Goal: Information Seeking & Learning: Learn about a topic

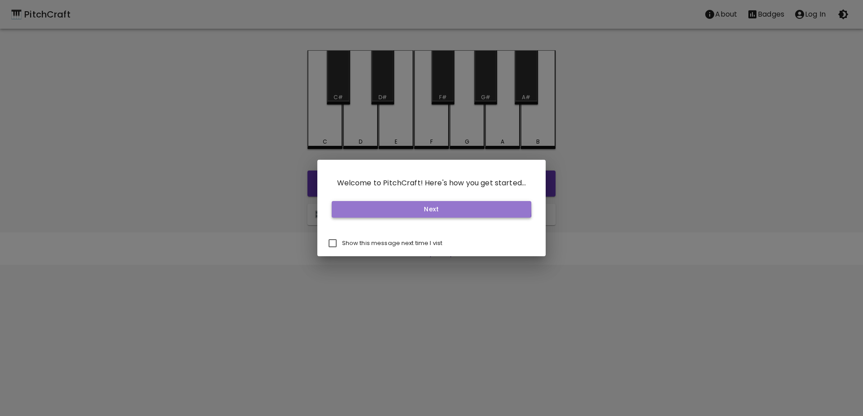
click at [412, 206] on button "Next" at bounding box center [432, 209] width 200 height 17
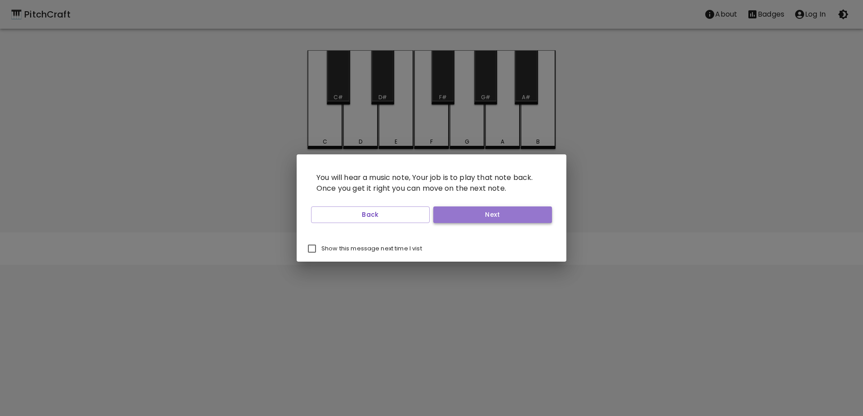
drag, startPoint x: 495, startPoint y: 221, endPoint x: 488, endPoint y: 216, distance: 8.3
click at [495, 221] on button "Next" at bounding box center [492, 215] width 119 height 17
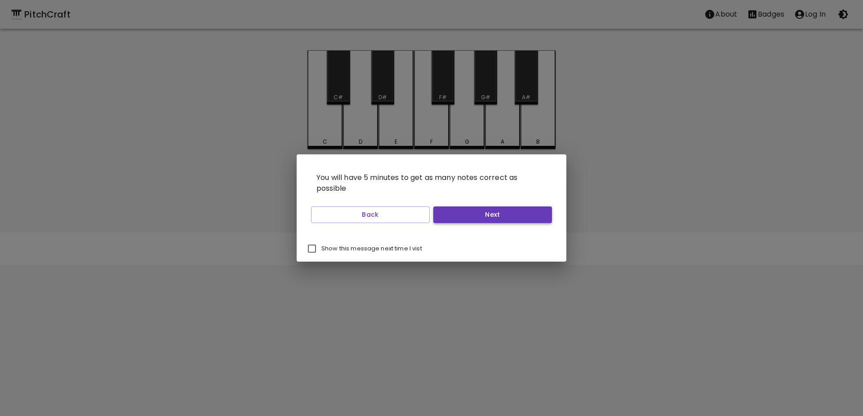
click at [481, 214] on button "Next" at bounding box center [492, 215] width 119 height 17
click at [481, 214] on button "Start Playing" at bounding box center [492, 215] width 119 height 17
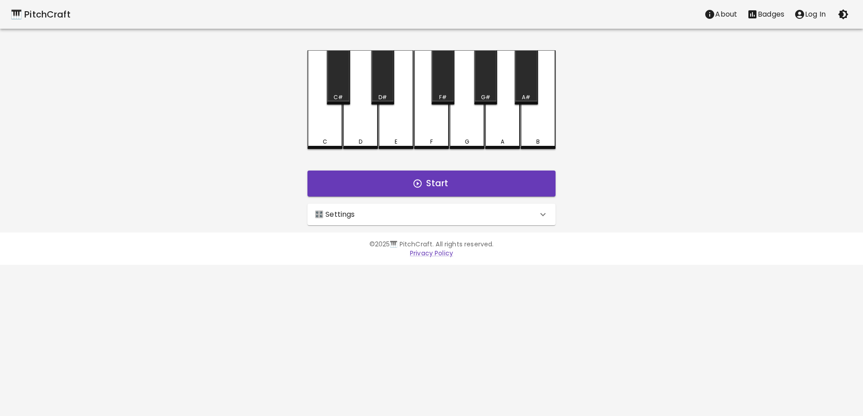
click at [388, 212] on div "🎛️ Settings" at bounding box center [425, 214] width 223 height 11
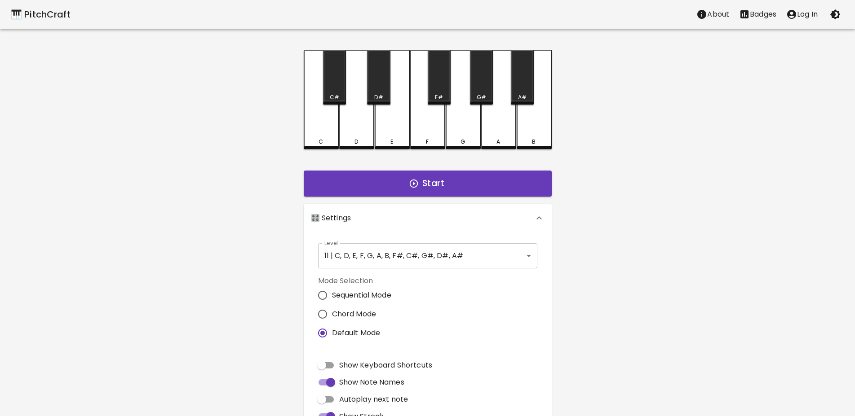
click at [458, 248] on body "🎹 PitchCraft About Badges Log In C C# D D# E F F# G G# A A# B Start 🎛️ Settings…" at bounding box center [427, 272] width 855 height 544
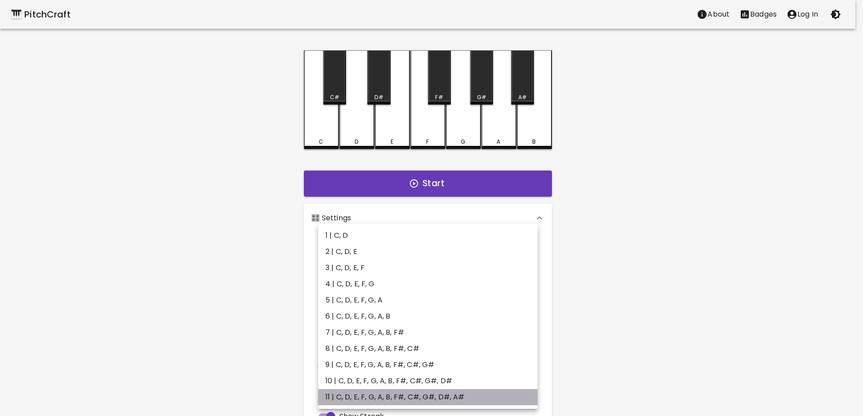
click at [427, 399] on li "11 | C, D, E, F, G, A, B, F#, C#, G#, D#, A#" at bounding box center [427, 397] width 219 height 16
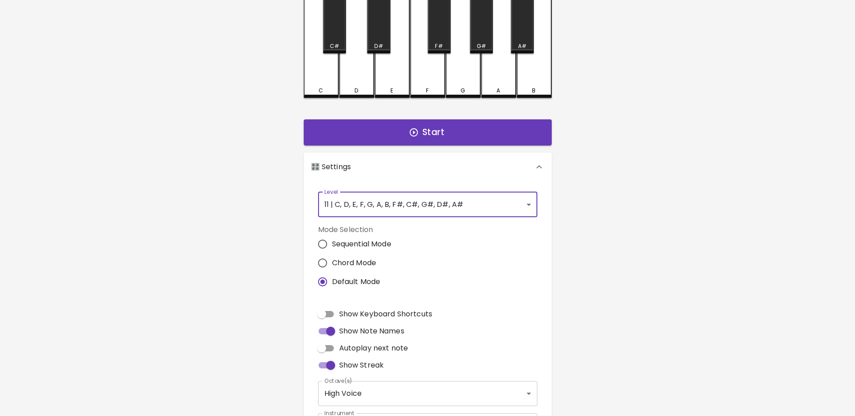
scroll to position [76, 0]
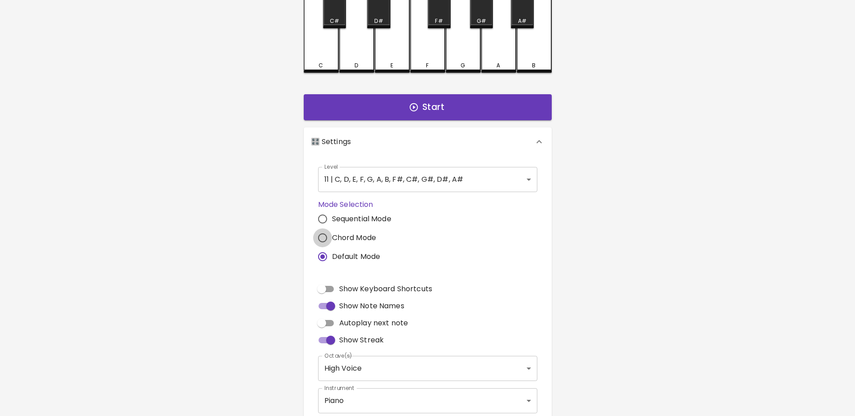
click at [324, 237] on input "Chord Mode" at bounding box center [322, 238] width 19 height 19
radio input "true"
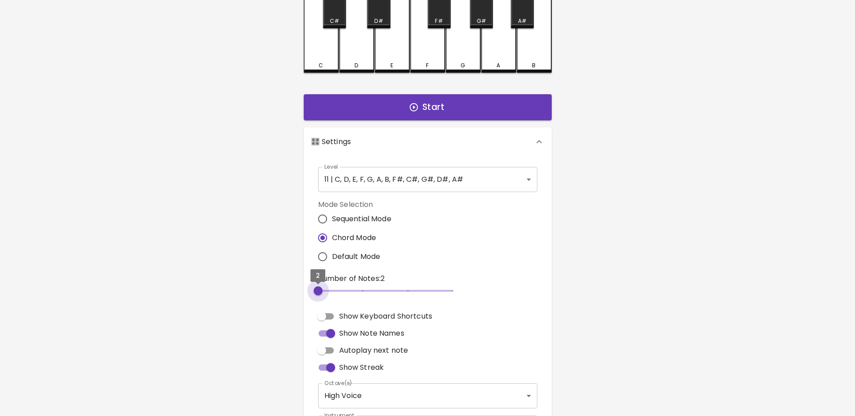
drag, startPoint x: 316, startPoint y: 292, endPoint x: 320, endPoint y: 293, distance: 4.5
click at [320, 293] on span "2" at bounding box center [318, 291] width 9 height 9
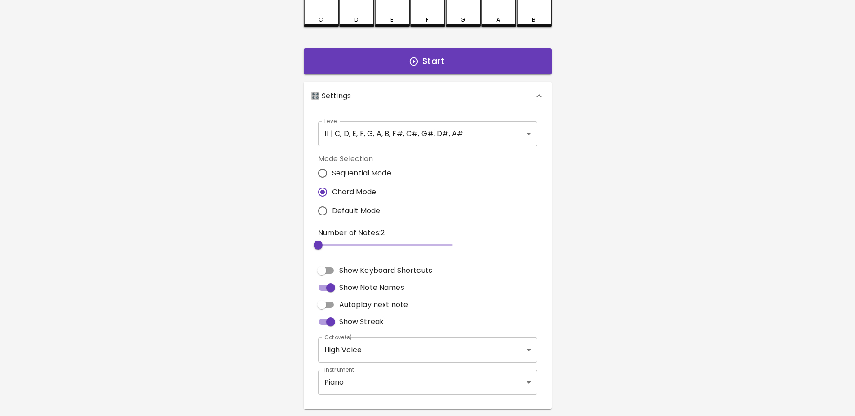
scroll to position [153, 0]
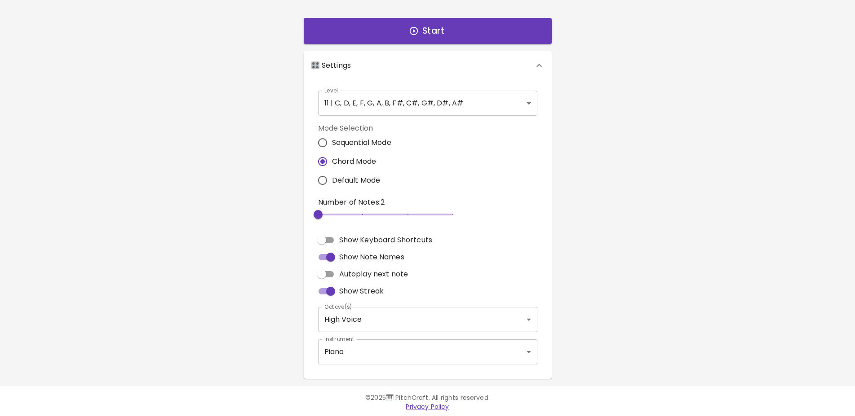
click at [373, 314] on body "🎹 PitchCraft About Badges Log In C C# D D# E F F# G G# A A# B Start 🎛️ Settings…" at bounding box center [427, 132] width 855 height 571
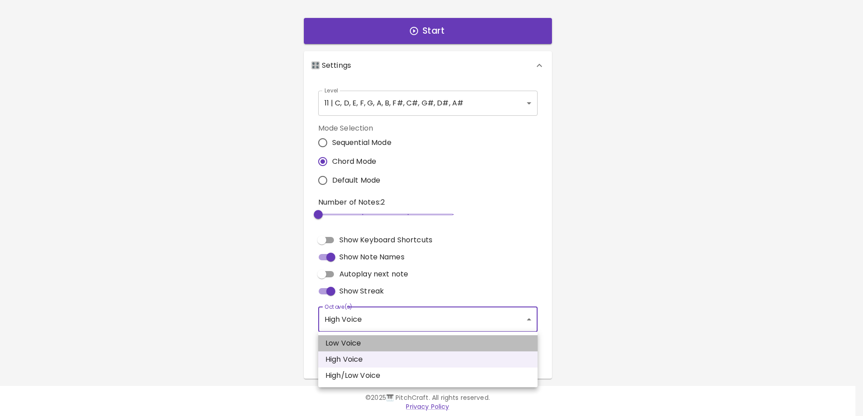
click at [380, 345] on li "Low Voice" at bounding box center [427, 344] width 219 height 16
type input "3"
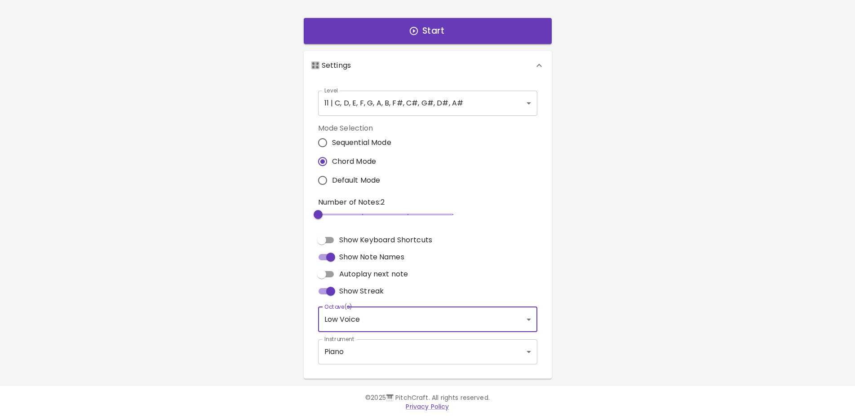
click at [380, 347] on body "🎹 PitchCraft About Badges Log In C C# D D# E F F# G G# A A# B Start 🎛️ Settings…" at bounding box center [427, 132] width 855 height 571
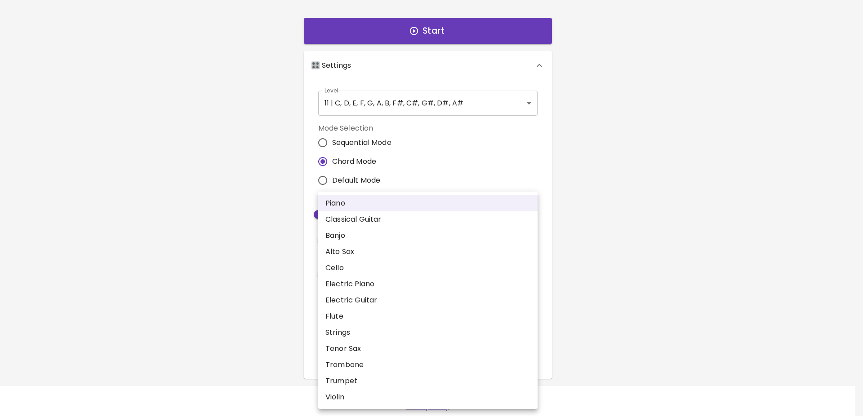
click at [591, 263] on div at bounding box center [431, 208] width 863 height 416
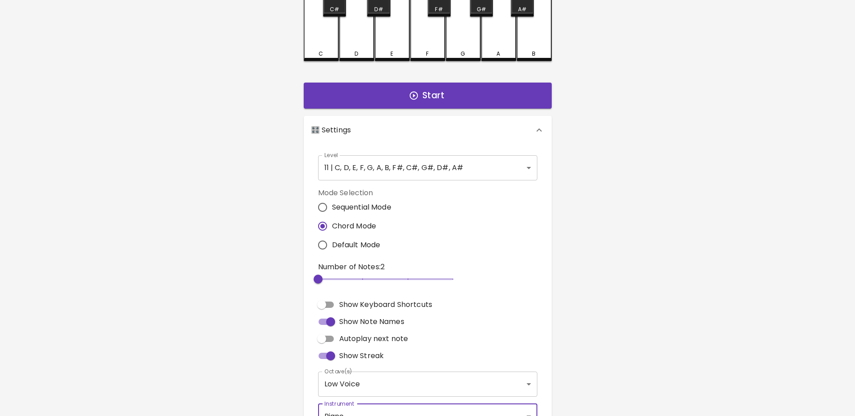
scroll to position [0, 0]
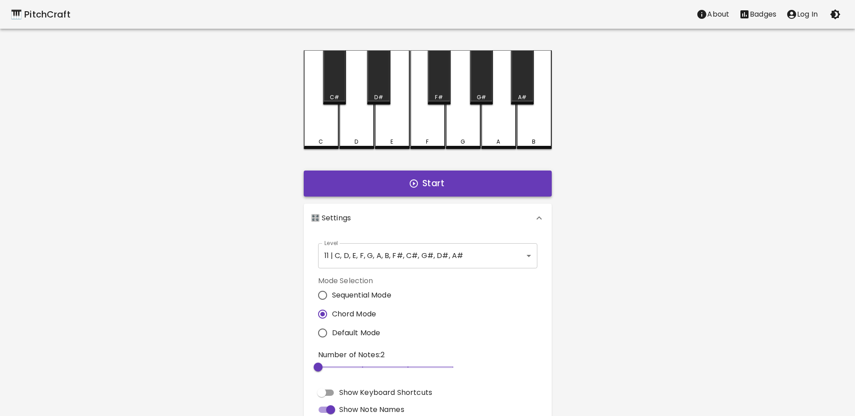
click at [428, 179] on button "Start" at bounding box center [428, 184] width 248 height 26
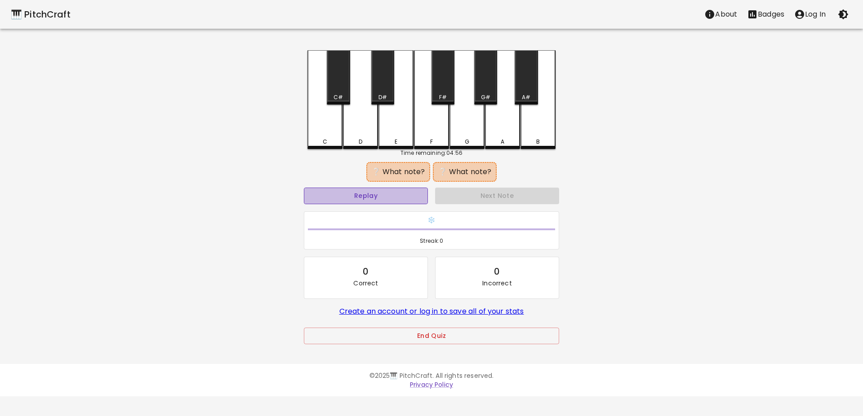
click at [370, 193] on button "Replay" at bounding box center [366, 196] width 124 height 17
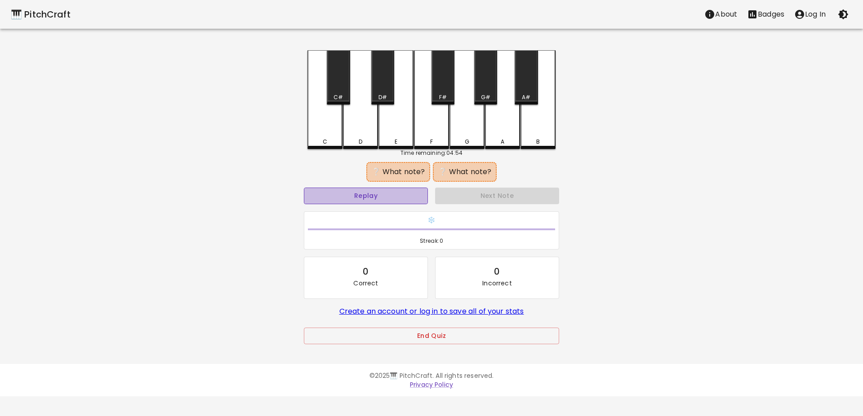
click at [370, 193] on button "Replay" at bounding box center [366, 196] width 124 height 17
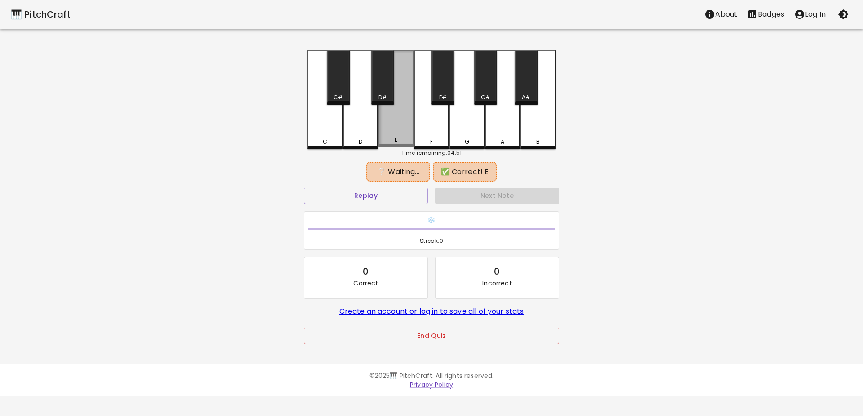
click at [394, 123] on div "E" at bounding box center [395, 98] width 35 height 97
click at [524, 78] on div "A#" at bounding box center [525, 77] width 23 height 54
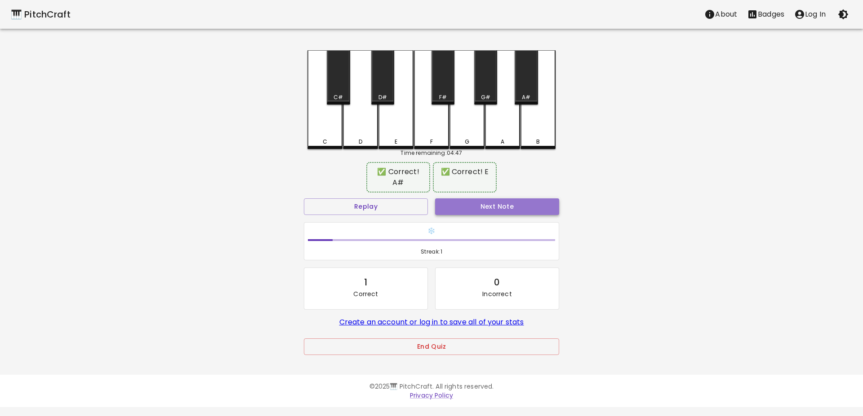
click at [464, 199] on button "Next Note" at bounding box center [497, 207] width 124 height 17
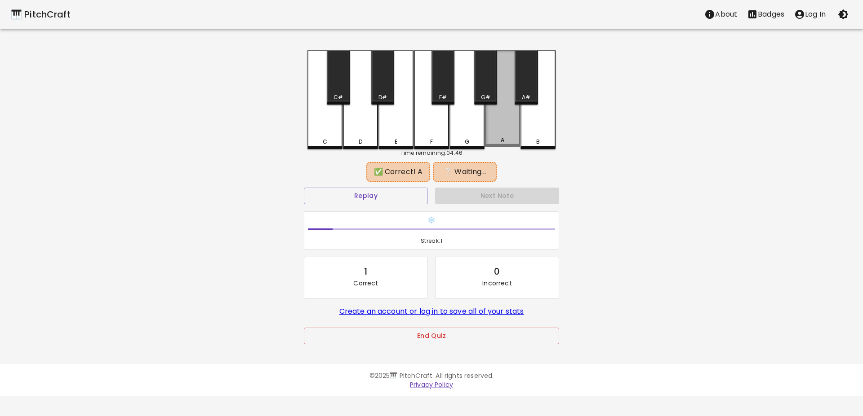
click at [502, 127] on div "A" at bounding box center [502, 98] width 35 height 97
click at [356, 129] on div "D" at bounding box center [360, 99] width 35 height 99
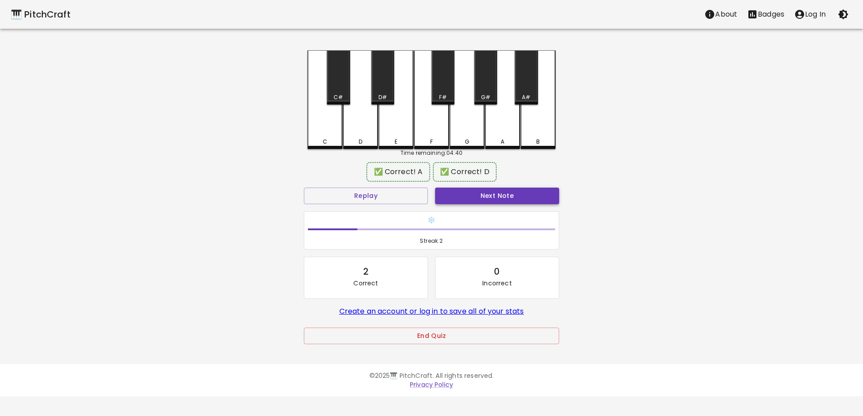
click at [490, 195] on button "Next Note" at bounding box center [497, 196] width 124 height 17
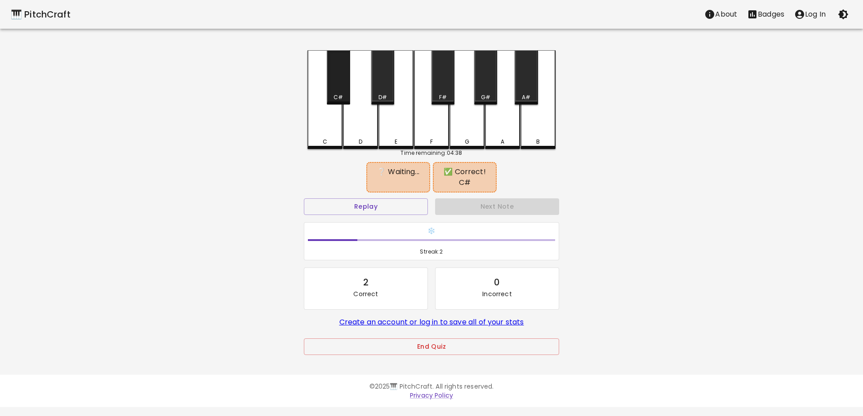
click at [341, 91] on div "C#" at bounding box center [338, 77] width 23 height 54
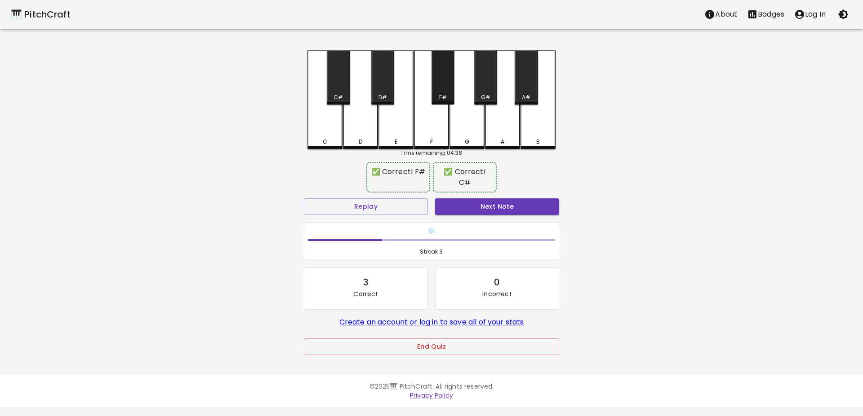
click at [443, 79] on div "F#" at bounding box center [442, 77] width 23 height 54
click at [503, 199] on button "Next Note" at bounding box center [497, 207] width 124 height 17
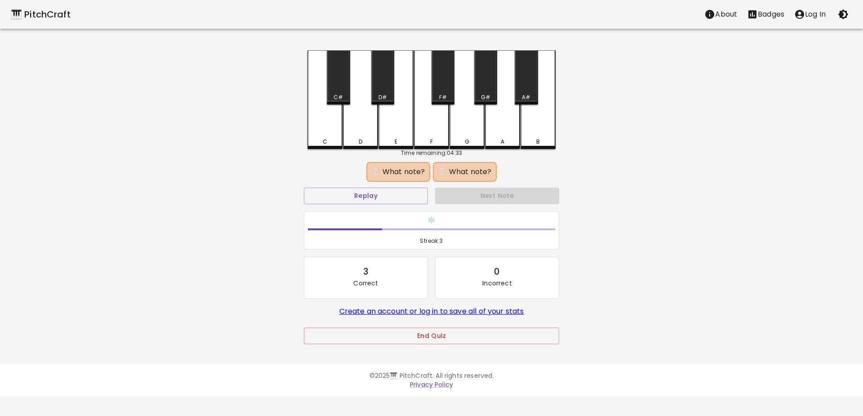
click at [394, 124] on div "E" at bounding box center [395, 99] width 35 height 99
click at [499, 116] on div "A" at bounding box center [502, 99] width 35 height 99
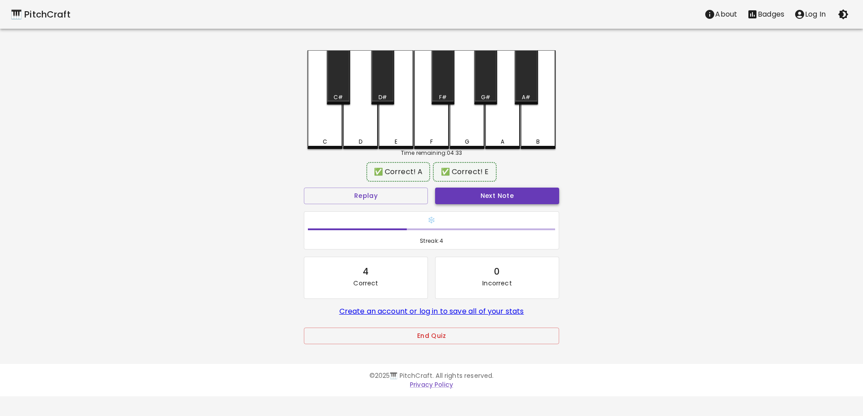
click at [495, 192] on button "Next Note" at bounding box center [497, 196] width 124 height 17
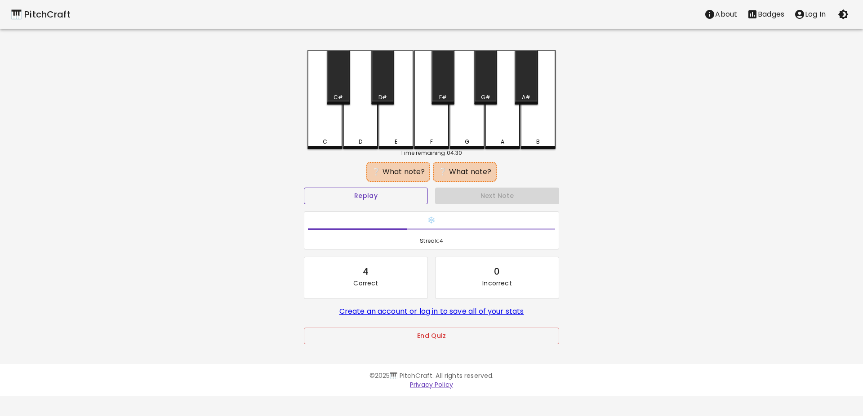
click at [387, 193] on button "Replay" at bounding box center [366, 196] width 124 height 17
click at [384, 193] on button "Replay" at bounding box center [366, 196] width 124 height 17
click at [340, 92] on div "C#" at bounding box center [338, 77] width 23 height 54
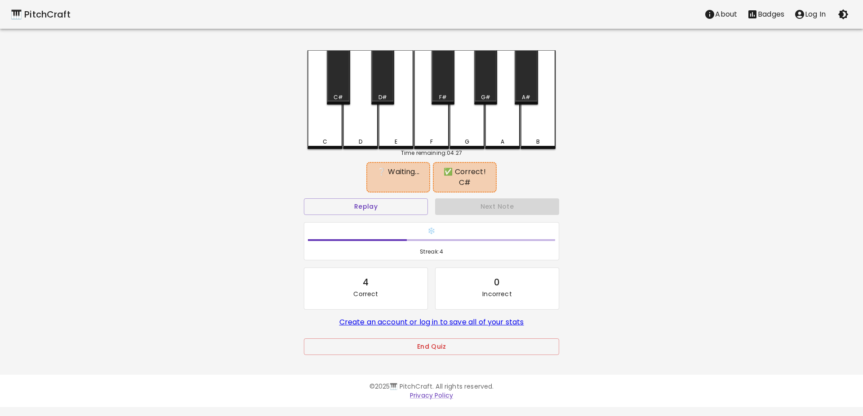
click at [527, 80] on div "A#" at bounding box center [525, 77] width 23 height 54
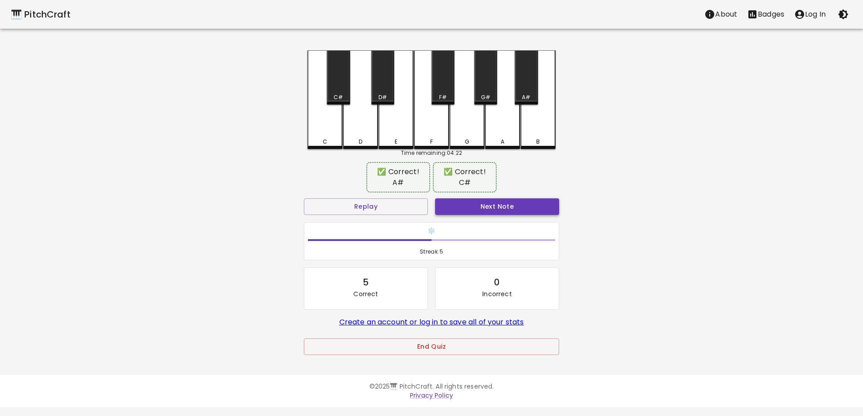
click at [482, 207] on button "Next Note" at bounding box center [497, 207] width 124 height 17
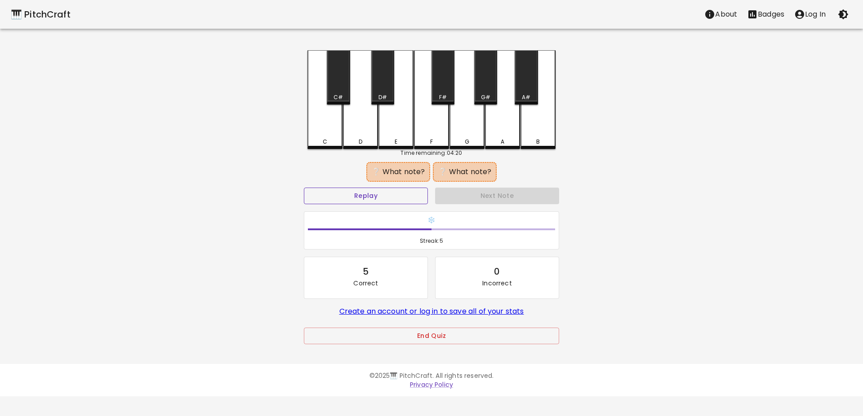
click at [394, 191] on button "Replay" at bounding box center [366, 196] width 124 height 17
click at [389, 195] on button "Replay" at bounding box center [366, 196] width 124 height 17
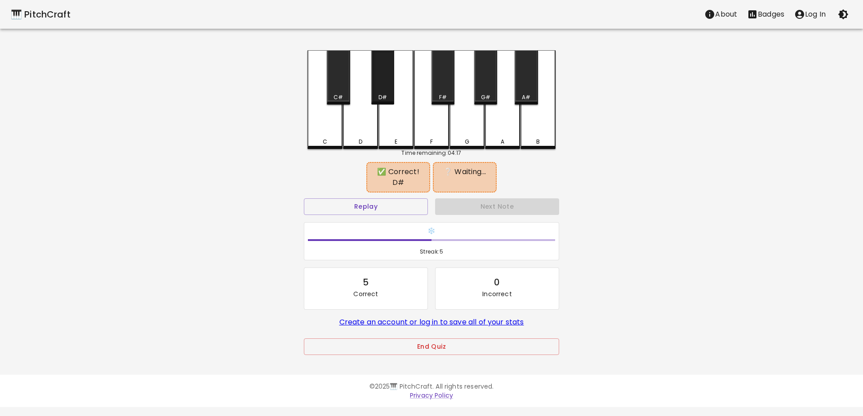
click at [381, 80] on div "D#" at bounding box center [382, 77] width 23 height 54
click at [502, 134] on div "A" at bounding box center [502, 99] width 35 height 99
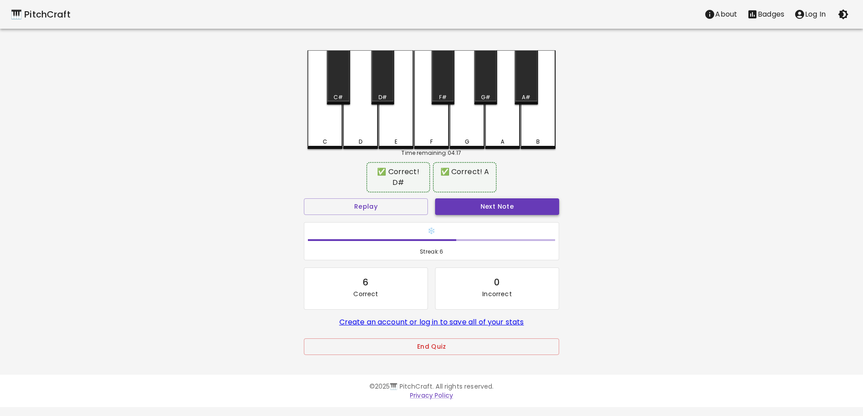
click at [472, 199] on button "Next Note" at bounding box center [497, 207] width 124 height 17
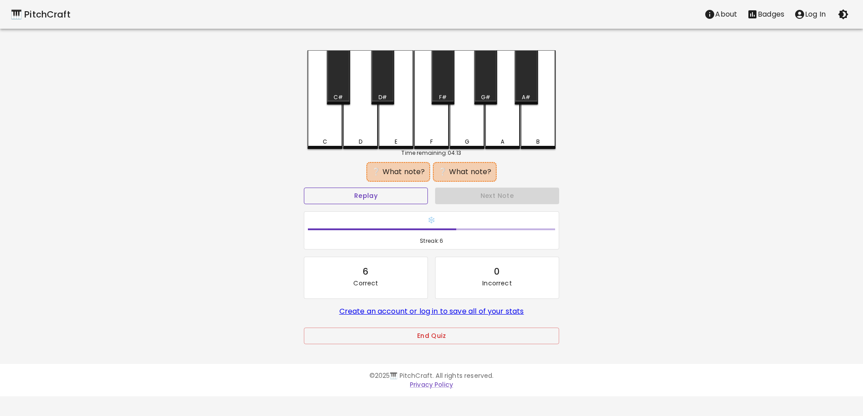
click at [399, 200] on button "Replay" at bounding box center [366, 196] width 124 height 17
click at [341, 94] on div "C#" at bounding box center [337, 97] width 9 height 8
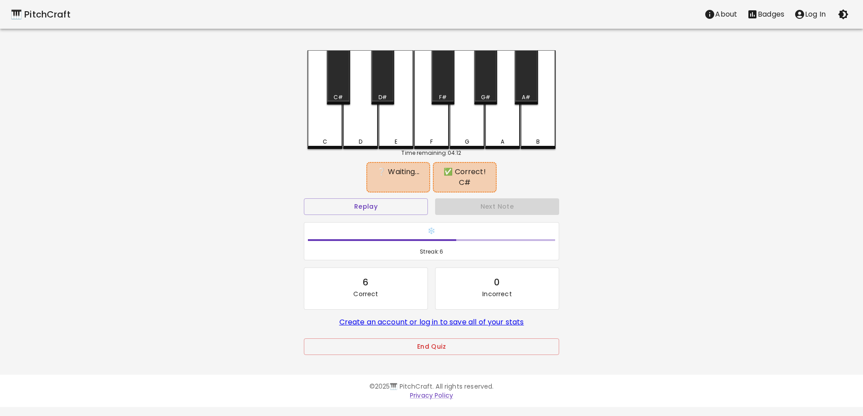
click at [487, 91] on div "G#" at bounding box center [485, 77] width 23 height 54
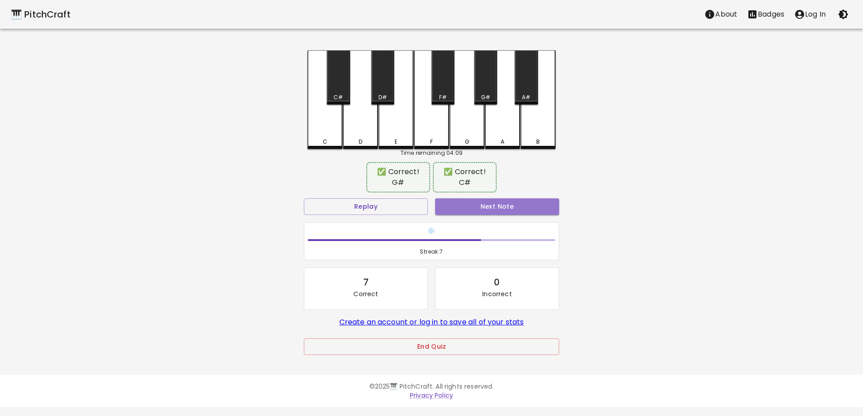
click at [482, 207] on button "Next Note" at bounding box center [497, 207] width 124 height 17
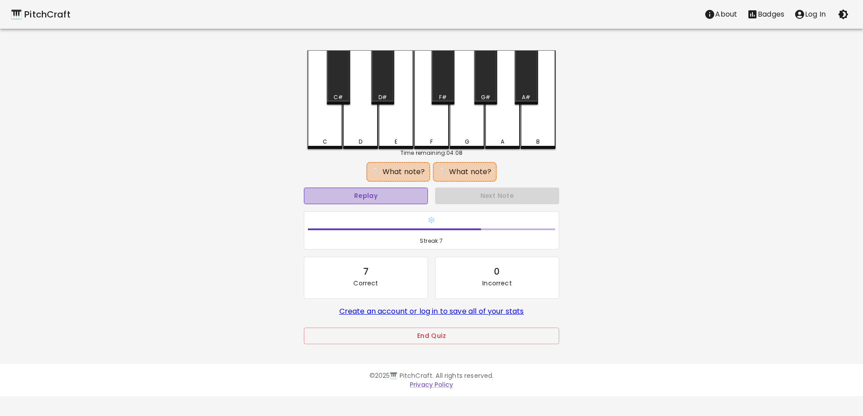
click at [387, 199] on button "Replay" at bounding box center [366, 196] width 124 height 17
click at [386, 196] on button "Replay" at bounding box center [366, 196] width 124 height 17
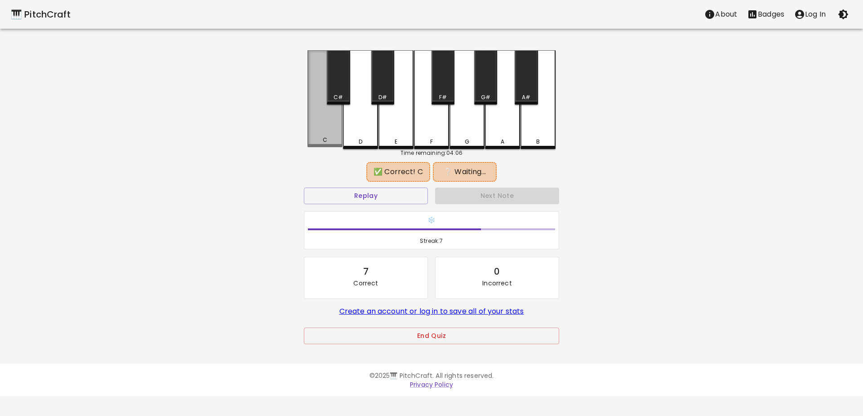
click at [329, 124] on div "C" at bounding box center [324, 98] width 35 height 97
click at [365, 191] on button "Replay" at bounding box center [366, 196] width 124 height 17
drag, startPoint x: 360, startPoint y: 189, endPoint x: 358, endPoint y: 203, distance: 14.2
click at [358, 197] on button "Replay" at bounding box center [366, 196] width 124 height 17
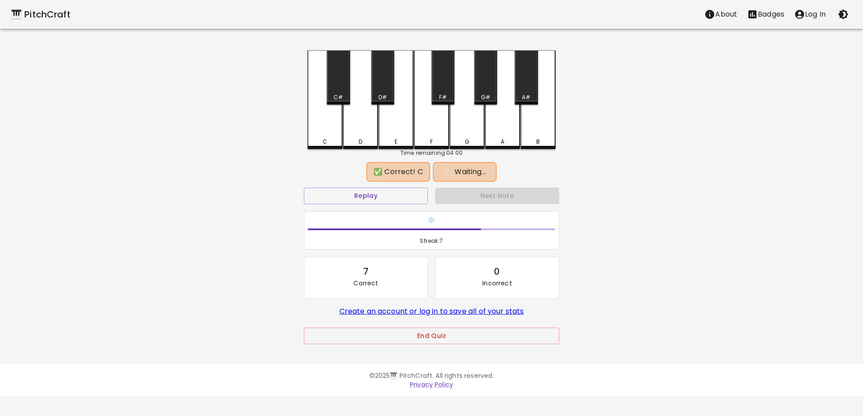
click at [438, 85] on div "F#" at bounding box center [442, 77] width 23 height 54
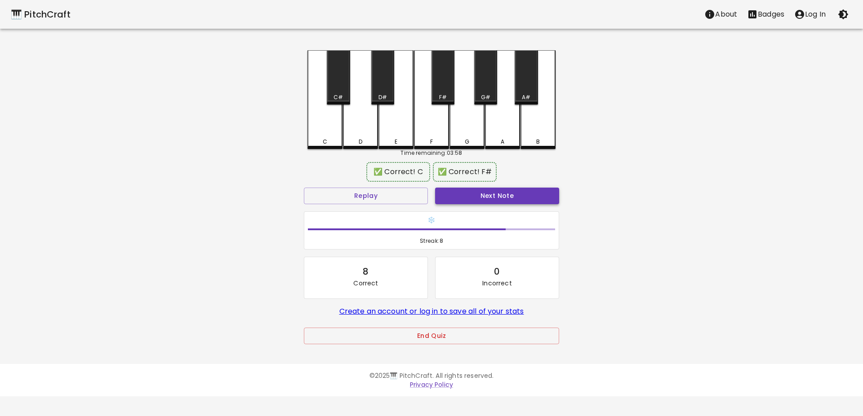
click at [497, 193] on button "Next Note" at bounding box center [497, 196] width 124 height 17
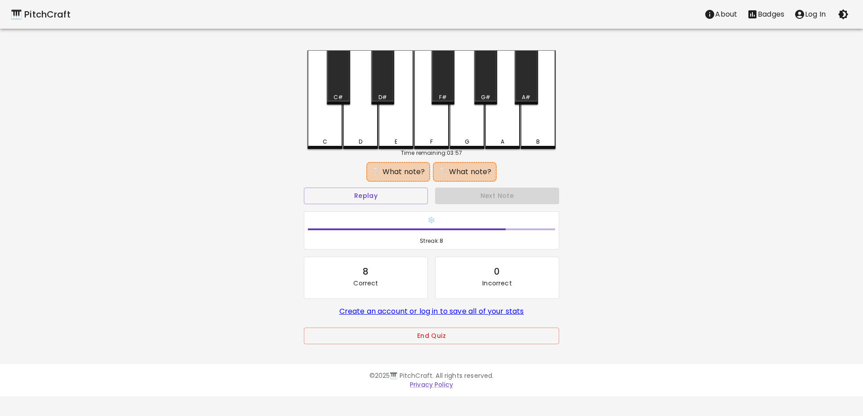
click at [430, 122] on div "F" at bounding box center [431, 99] width 35 height 99
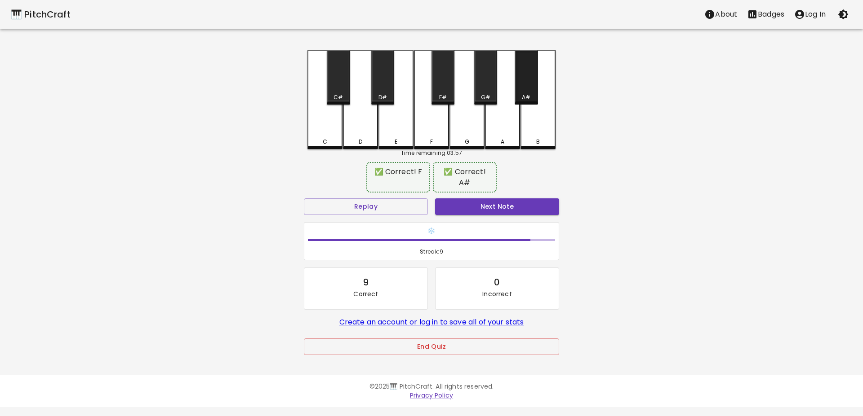
click at [529, 84] on div "A#" at bounding box center [525, 77] width 23 height 54
click at [521, 199] on button "Next Note" at bounding box center [497, 207] width 124 height 17
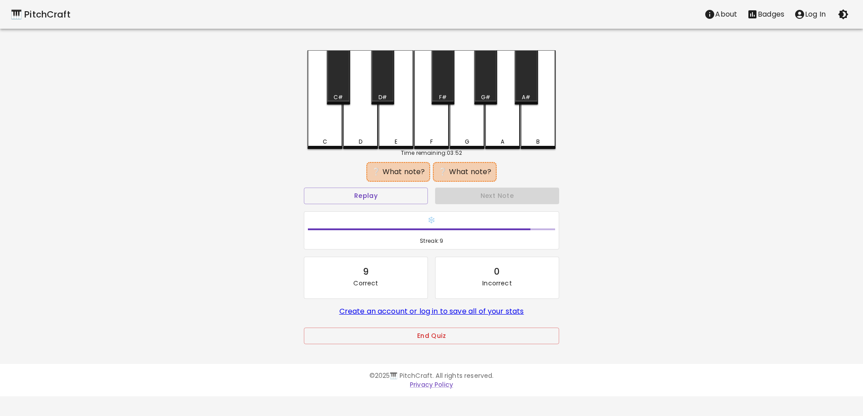
click at [460, 110] on div "G" at bounding box center [466, 99] width 35 height 99
click at [433, 119] on div "F" at bounding box center [431, 99] width 35 height 99
click at [438, 80] on div "F#" at bounding box center [442, 77] width 23 height 54
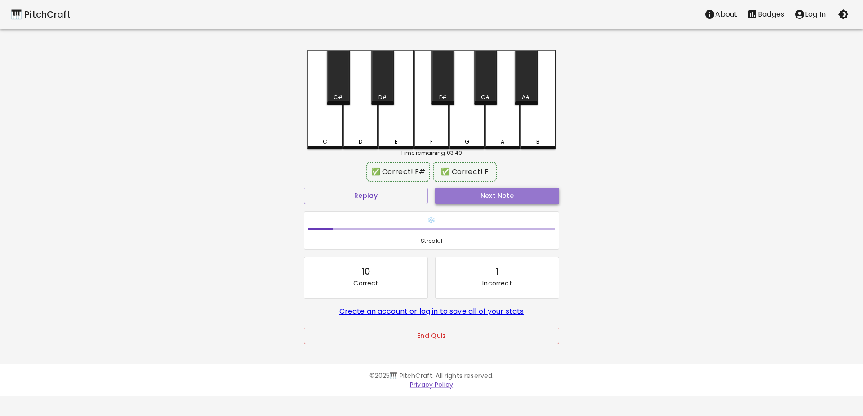
click at [480, 198] on button "Next Note" at bounding box center [497, 196] width 124 height 17
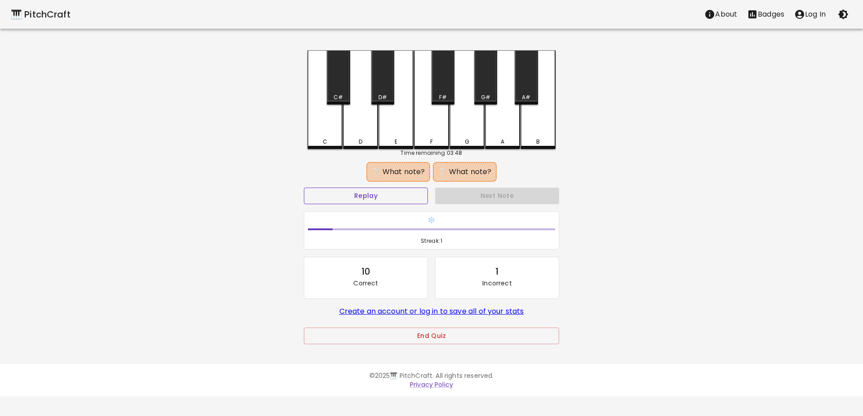
click at [383, 195] on button "Replay" at bounding box center [366, 196] width 124 height 17
click at [337, 86] on div "C#" at bounding box center [338, 77] width 23 height 54
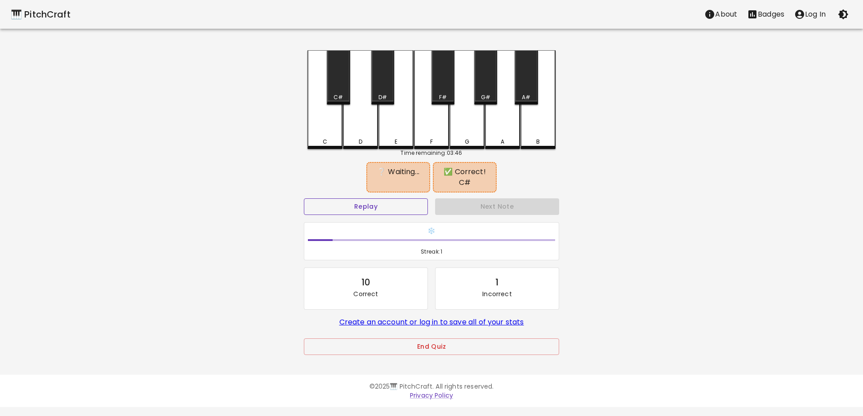
click at [380, 205] on button "Replay" at bounding box center [366, 207] width 124 height 17
click at [487, 77] on div "G#" at bounding box center [485, 77] width 23 height 54
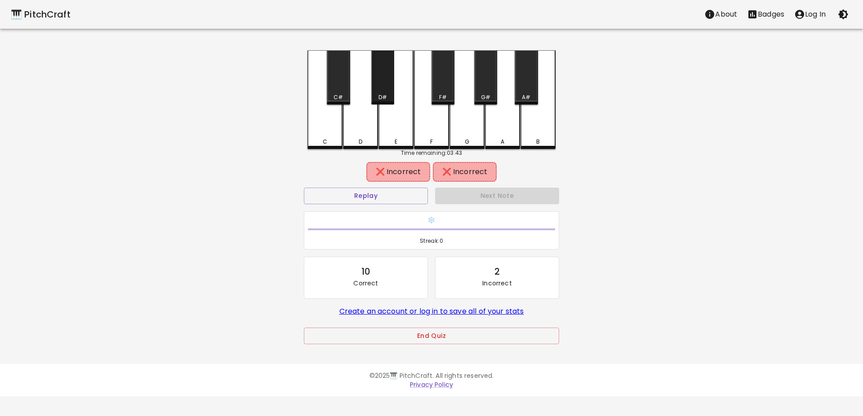
click at [384, 89] on div "D#" at bounding box center [382, 77] width 23 height 54
click at [365, 123] on div "D" at bounding box center [360, 98] width 35 height 97
drag, startPoint x: 467, startPoint y: 120, endPoint x: 428, endPoint y: 87, distance: 51.9
click at [449, 86] on div "C C# D D# E F F# G G# A A# B" at bounding box center [431, 99] width 248 height 99
click at [428, 87] on div "F" at bounding box center [431, 98] width 35 height 97
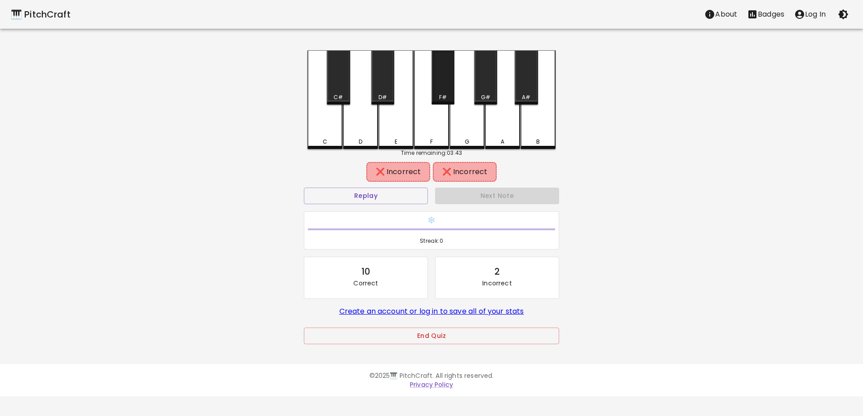
click at [444, 81] on div "F#" at bounding box center [442, 77] width 23 height 54
click at [420, 122] on div "F" at bounding box center [431, 98] width 35 height 97
click at [384, 124] on div "E" at bounding box center [395, 99] width 35 height 99
click at [358, 127] on div "D" at bounding box center [360, 99] width 35 height 99
click at [387, 125] on div "E" at bounding box center [395, 99] width 35 height 99
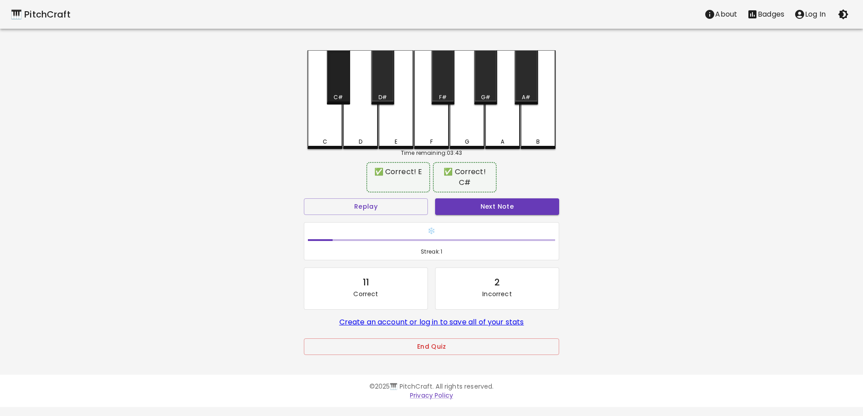
click at [343, 85] on div "C#" at bounding box center [338, 77] width 23 height 54
click at [398, 209] on button "Replay" at bounding box center [366, 207] width 124 height 17
click at [389, 211] on button "Replay" at bounding box center [366, 207] width 124 height 17
click at [386, 212] on button "Replay" at bounding box center [366, 207] width 124 height 17
click at [389, 211] on button "Replay" at bounding box center [366, 207] width 124 height 17
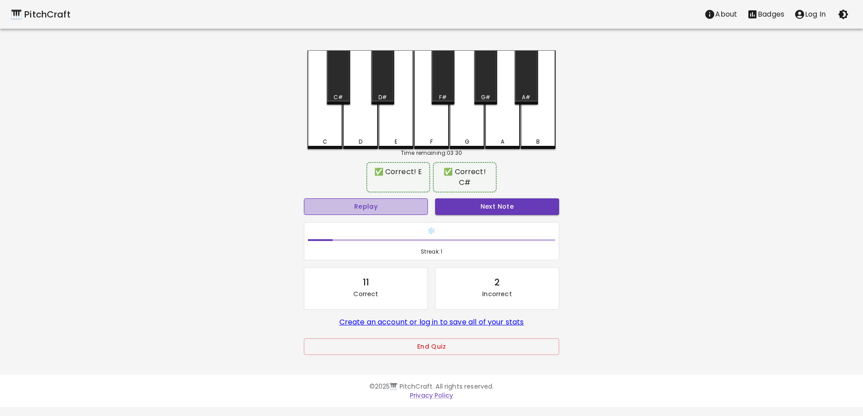
click at [401, 203] on button "Replay" at bounding box center [366, 207] width 124 height 17
click at [479, 199] on button "Next Note" at bounding box center [497, 207] width 124 height 17
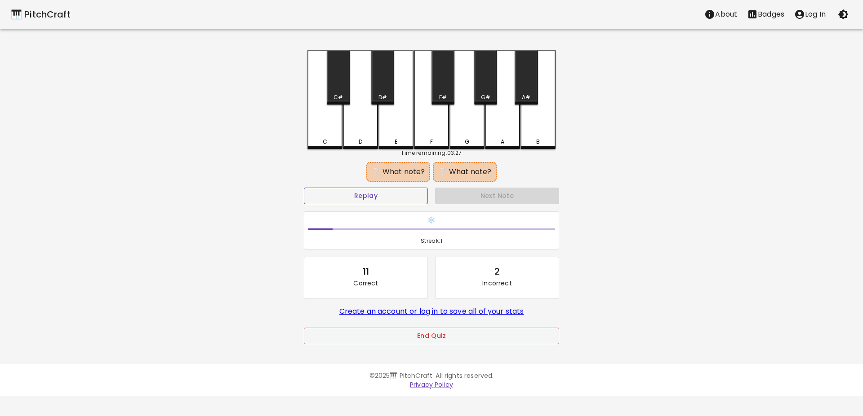
click at [368, 196] on button "Replay" at bounding box center [366, 196] width 124 height 17
click at [367, 196] on button "Replay" at bounding box center [366, 196] width 124 height 17
click at [317, 120] on div "C" at bounding box center [324, 99] width 35 height 99
click at [534, 93] on div "A#" at bounding box center [525, 77] width 23 height 54
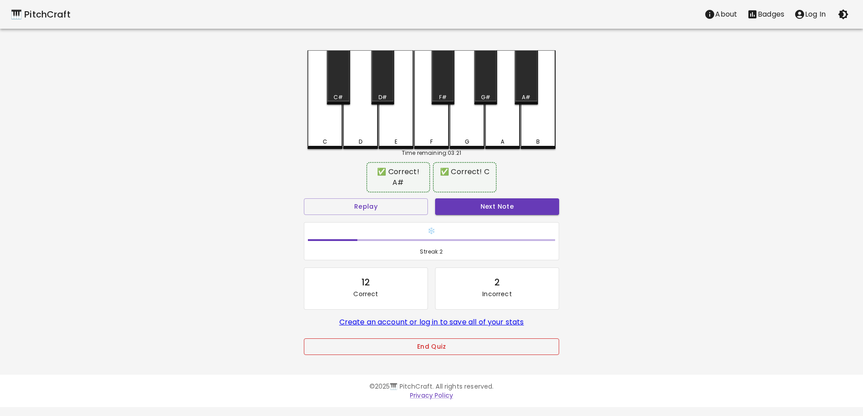
click at [411, 339] on button "End Quiz" at bounding box center [431, 347] width 255 height 17
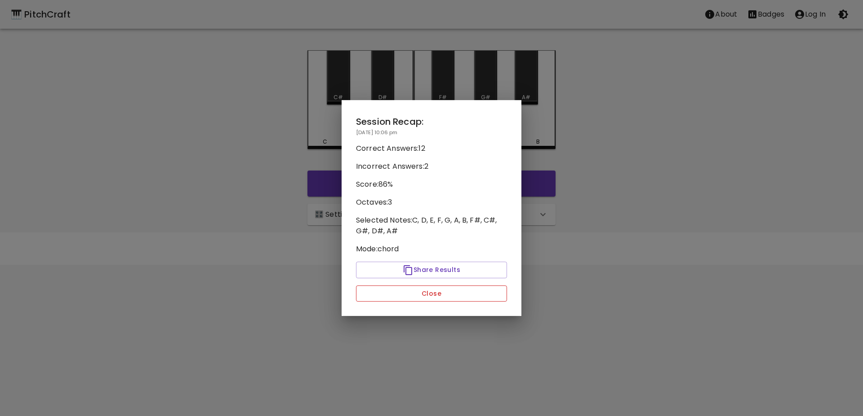
click at [426, 302] on button "Close" at bounding box center [431, 294] width 151 height 17
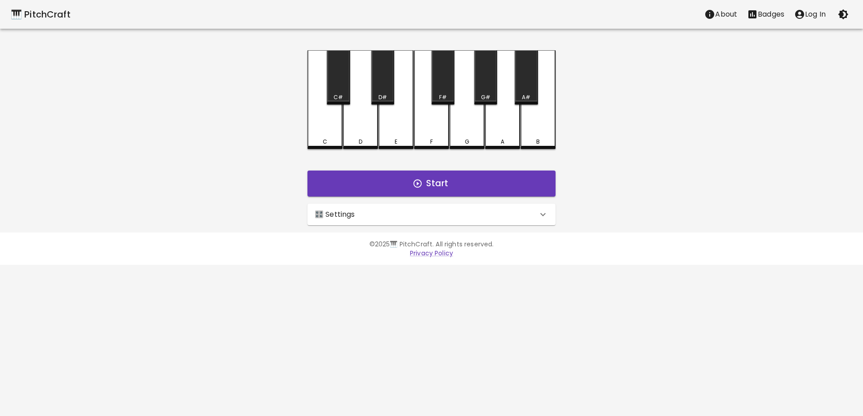
click at [408, 208] on div "🎛️ Settings" at bounding box center [431, 215] width 248 height 22
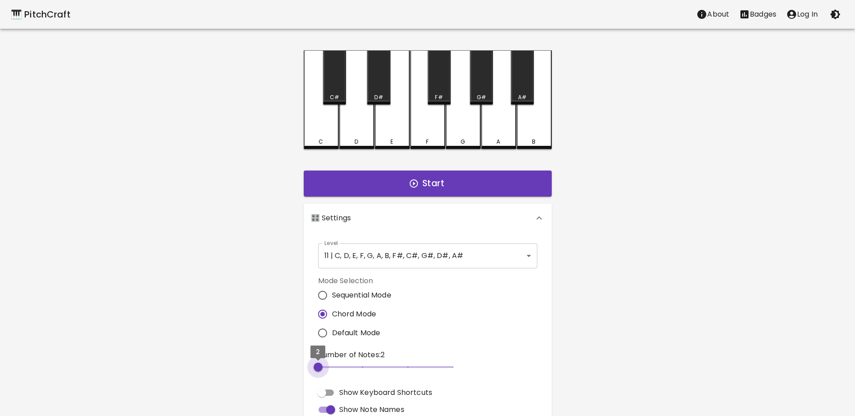
drag, startPoint x: 322, startPoint y: 366, endPoint x: 320, endPoint y: 331, distance: 35.1
click at [305, 371] on div "Level 11 | C, D, E, F, G, A, B, F#, C#, G#, D#, A# 21 Level Mode Selection Sequ…" at bounding box center [428, 382] width 248 height 299
click at [318, 296] on input "Sequential Mode" at bounding box center [322, 295] width 19 height 19
radio input "true"
click at [320, 330] on input "Default Mode" at bounding box center [322, 333] width 19 height 19
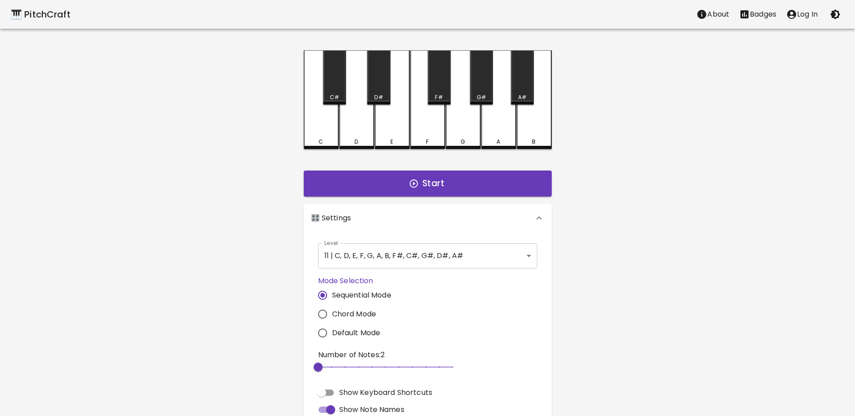
radio input "true"
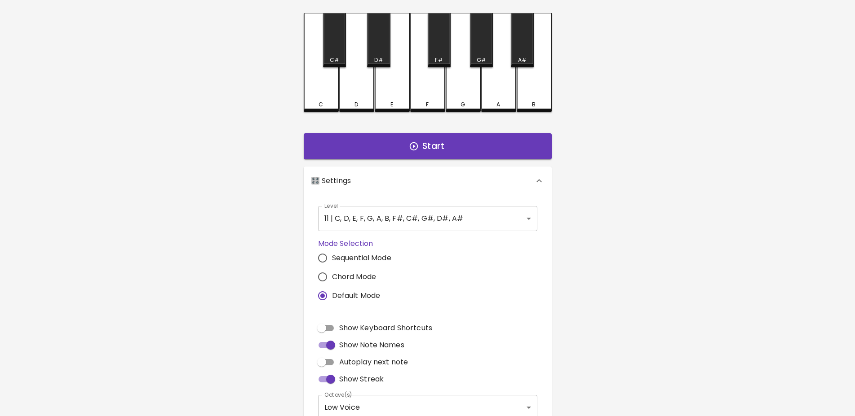
scroll to position [76, 0]
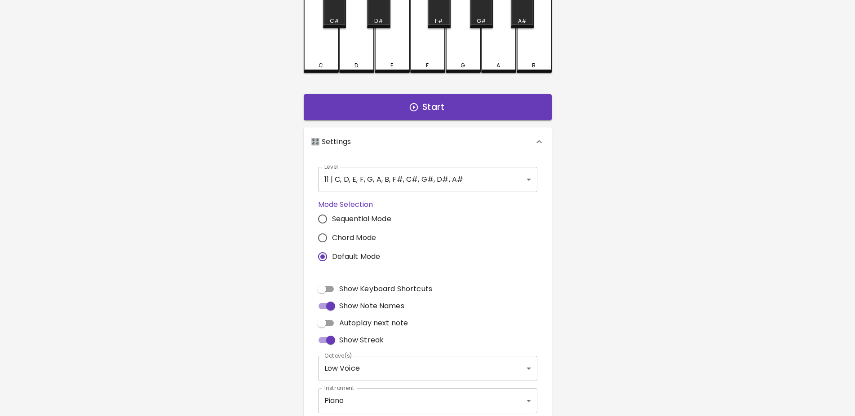
click at [328, 291] on input "Show Keyboard Shortcuts" at bounding box center [321, 289] width 51 height 17
checkbox input "true"
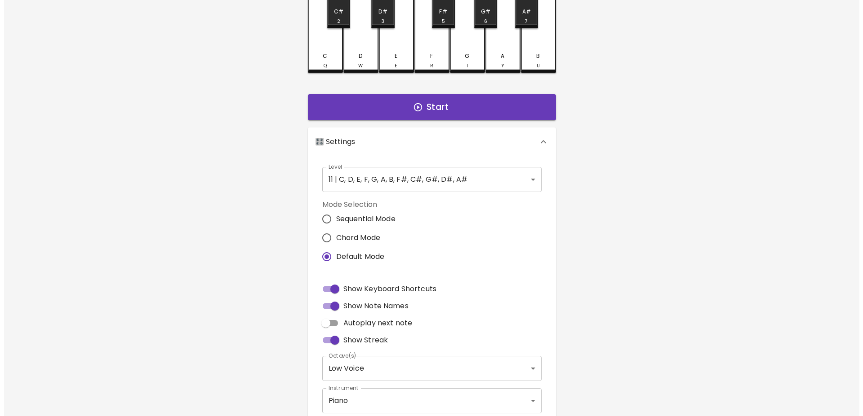
scroll to position [0, 0]
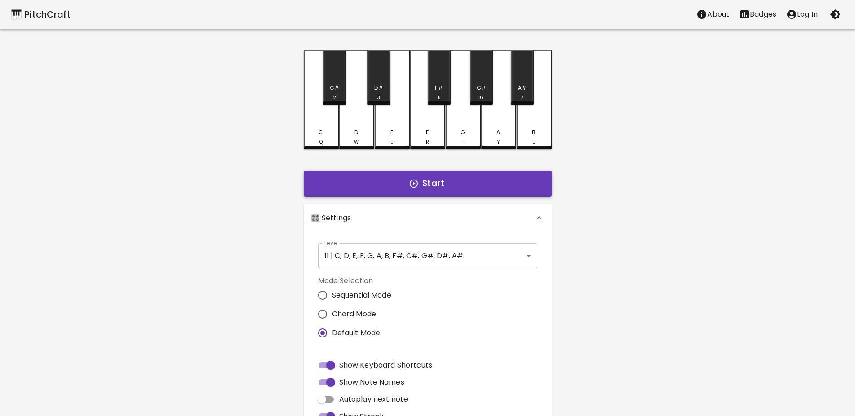
click at [428, 178] on button "Start" at bounding box center [428, 184] width 248 height 26
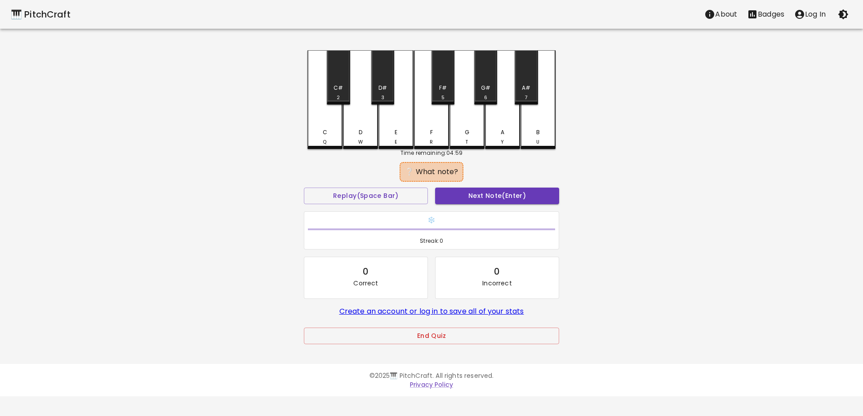
click at [553, 130] on div "B U" at bounding box center [537, 137] width 33 height 18
click at [504, 117] on div "A Y" at bounding box center [502, 99] width 35 height 99
click at [361, 128] on div "D W" at bounding box center [360, 99] width 35 height 99
click at [332, 129] on div "C Q" at bounding box center [324, 137] width 33 height 18
click at [521, 86] on div "A# 7" at bounding box center [525, 93] width 21 height 18
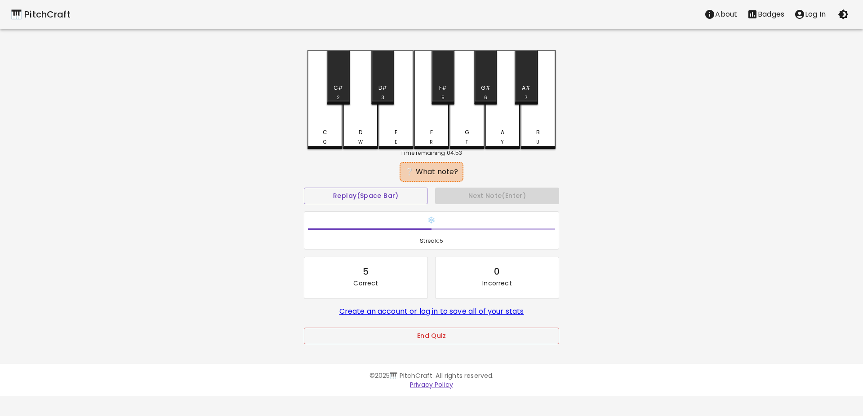
click at [423, 117] on div "F R" at bounding box center [431, 99] width 35 height 99
click at [429, 124] on div "F R" at bounding box center [431, 99] width 35 height 99
click at [314, 129] on div "C Q" at bounding box center [324, 137] width 33 height 18
click at [346, 126] on div "D W" at bounding box center [360, 99] width 35 height 99
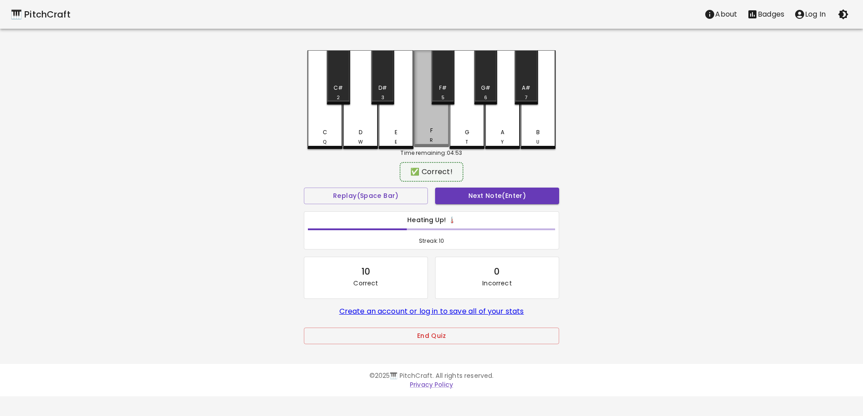
click at [428, 122] on div "F R" at bounding box center [431, 98] width 35 height 97
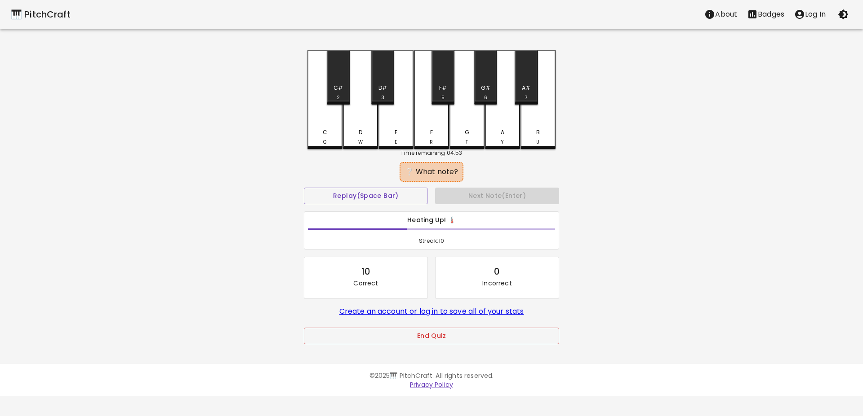
click at [389, 85] on div "D# 3" at bounding box center [382, 93] width 21 height 18
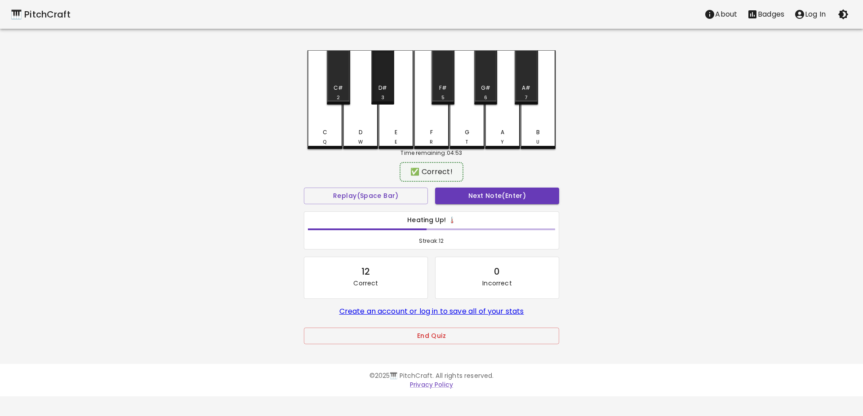
click at [386, 84] on div "D# 3" at bounding box center [382, 77] width 23 height 54
click at [525, 81] on div "A# 7" at bounding box center [525, 77] width 23 height 54
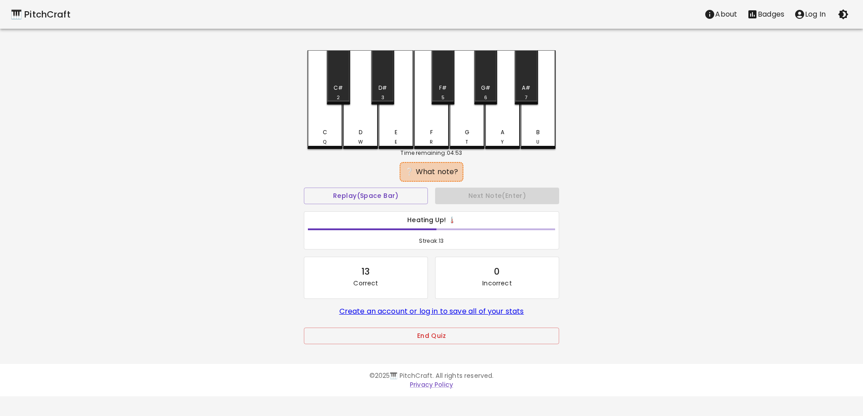
click at [335, 83] on div "C# 2" at bounding box center [338, 77] width 23 height 54
click at [537, 121] on div "B U" at bounding box center [537, 99] width 35 height 99
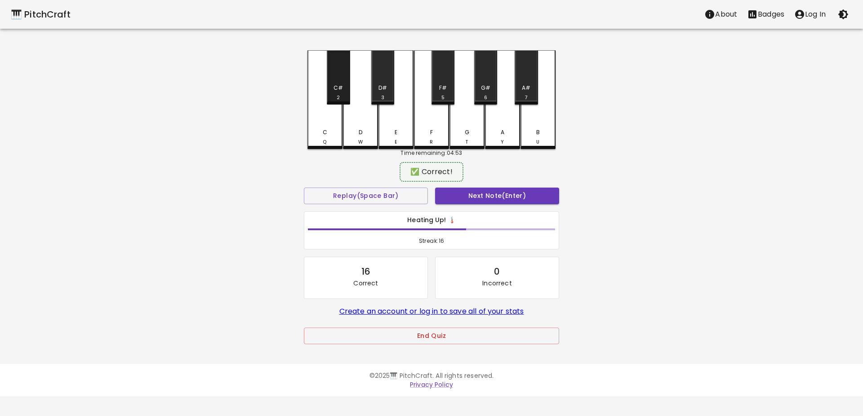
click at [333, 91] on div "C# 2" at bounding box center [337, 93] width 21 height 18
click at [334, 134] on div "C Q" at bounding box center [324, 136] width 33 height 18
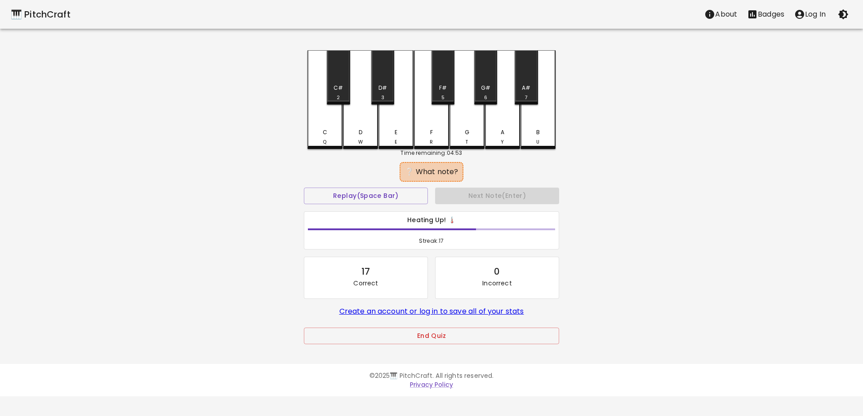
click at [358, 120] on div "D W" at bounding box center [360, 99] width 35 height 99
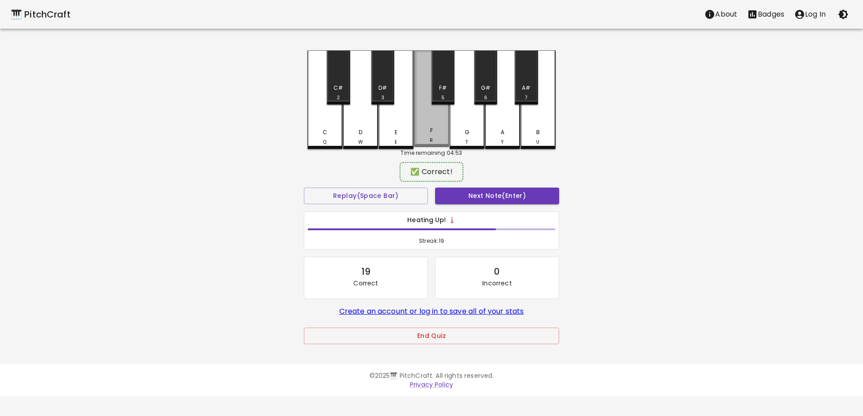
click at [428, 123] on div "F R" at bounding box center [431, 98] width 35 height 97
click at [386, 82] on div "D# 3" at bounding box center [382, 77] width 23 height 54
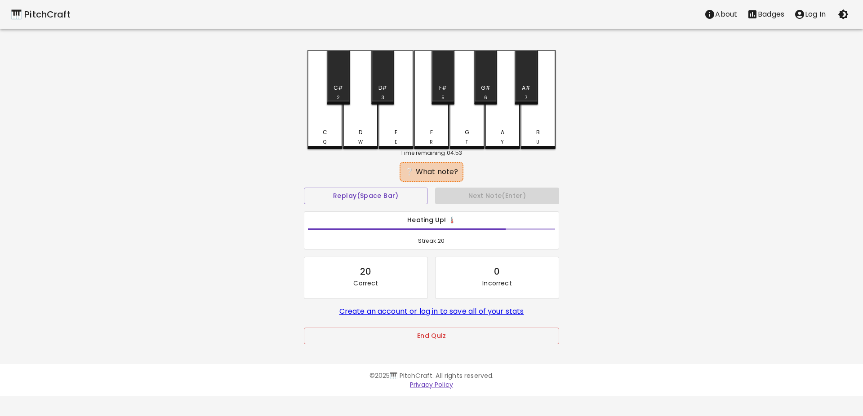
click at [482, 86] on div "G#" at bounding box center [485, 88] width 9 height 8
click at [488, 74] on div "G# 6" at bounding box center [485, 77] width 23 height 54
click at [486, 72] on div "G# 6" at bounding box center [485, 77] width 23 height 54
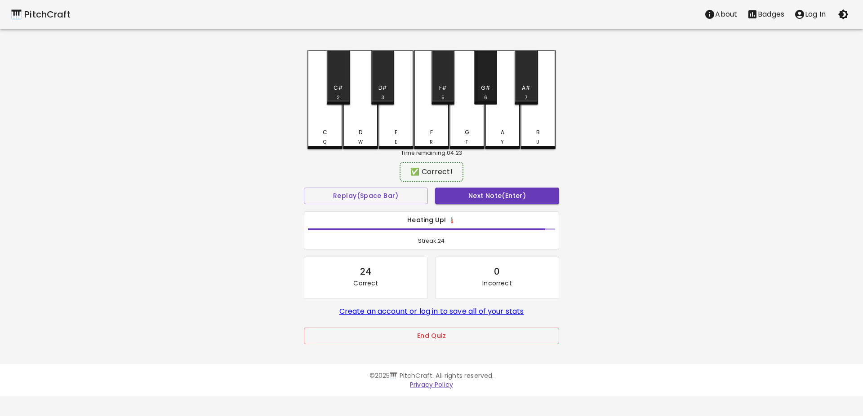
click at [486, 72] on div "G# 6" at bounding box center [485, 77] width 23 height 54
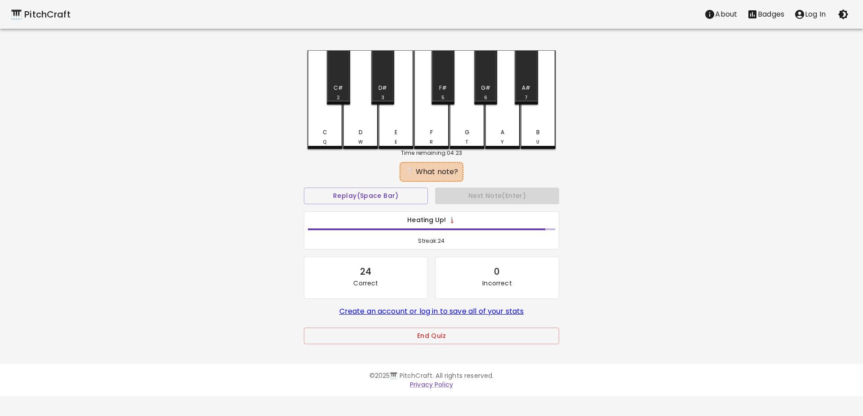
click at [460, 129] on div "G T" at bounding box center [466, 137] width 33 height 18
click at [489, 124] on div "A Y" at bounding box center [502, 99] width 35 height 99
click at [354, 118] on div "D W" at bounding box center [360, 99] width 35 height 99
click at [530, 118] on div "B U" at bounding box center [537, 99] width 35 height 99
click at [524, 78] on div "A# 7" at bounding box center [525, 77] width 23 height 54
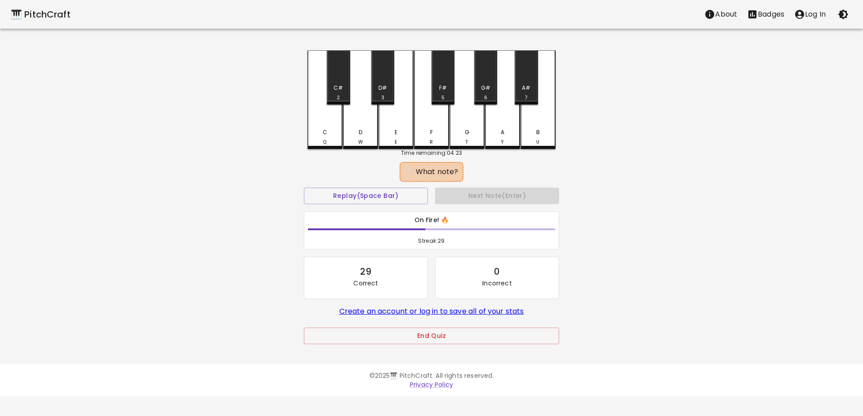
click at [488, 86] on div "G#" at bounding box center [485, 88] width 9 height 8
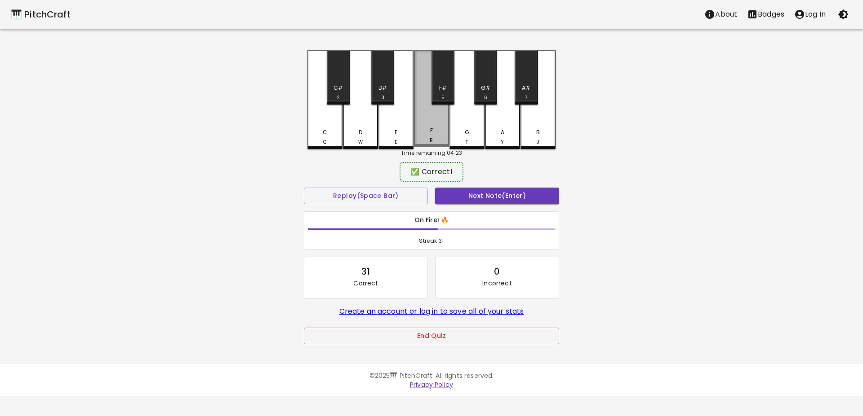
click at [427, 124] on div "F R" at bounding box center [431, 98] width 35 height 97
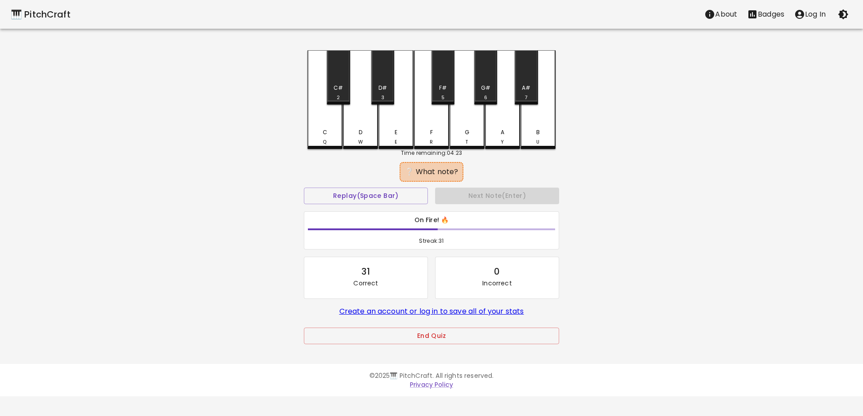
click at [384, 85] on div "D#" at bounding box center [382, 88] width 9 height 8
click at [324, 118] on div "C Q" at bounding box center [324, 99] width 35 height 99
click at [524, 75] on div "A# 7" at bounding box center [525, 77] width 23 height 54
click at [526, 76] on div "A# 7" at bounding box center [525, 77] width 23 height 54
click at [502, 116] on div "A Y" at bounding box center [502, 99] width 35 height 99
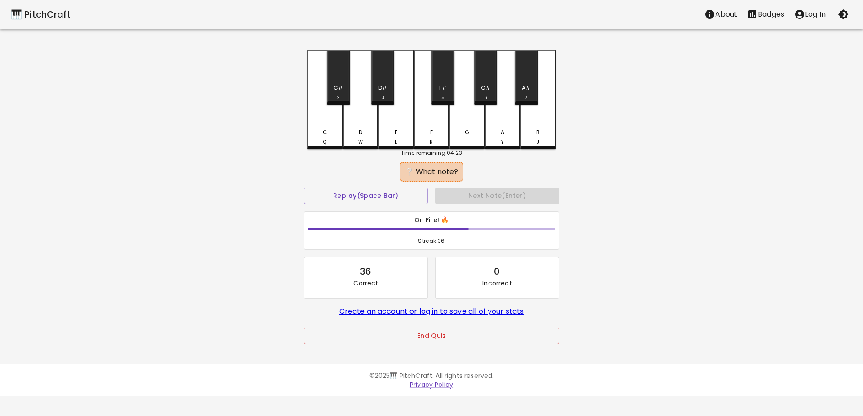
click at [387, 84] on div "D# 3" at bounding box center [382, 77] width 23 height 54
click at [394, 126] on div "E E" at bounding box center [395, 99] width 35 height 99
click at [443, 84] on div "F# 5" at bounding box center [442, 77] width 23 height 54
click at [503, 127] on div "A Y" at bounding box center [502, 99] width 35 height 99
click at [442, 86] on div "F#" at bounding box center [443, 88] width 8 height 8
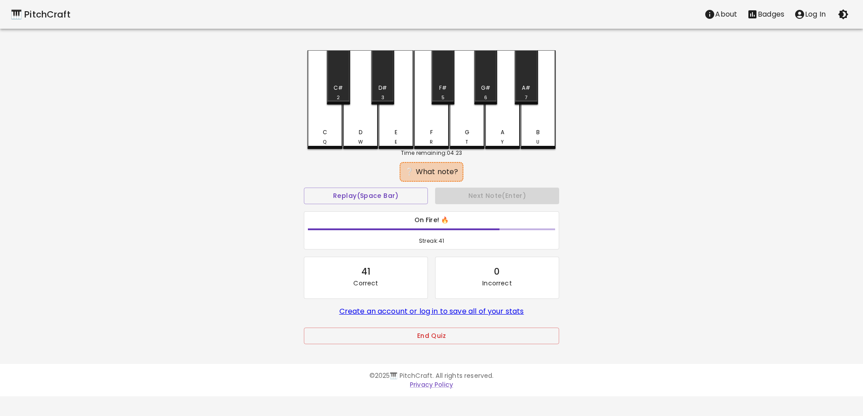
click at [485, 87] on div "G#" at bounding box center [485, 88] width 9 height 8
click at [335, 88] on div "C#" at bounding box center [337, 88] width 9 height 8
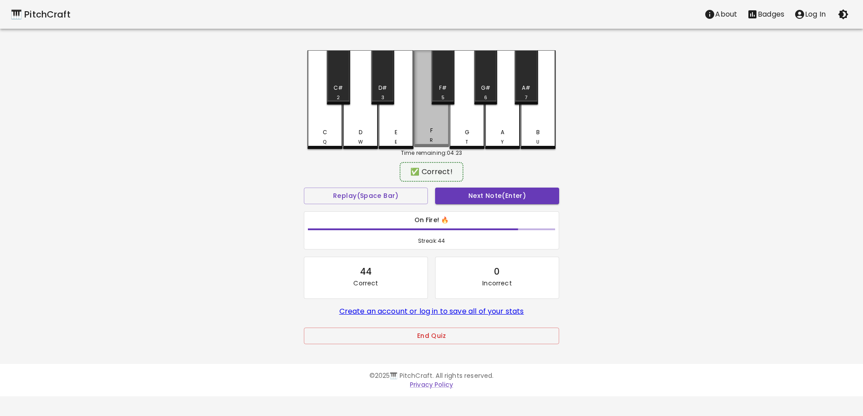
click at [423, 124] on div "F R" at bounding box center [431, 98] width 35 height 97
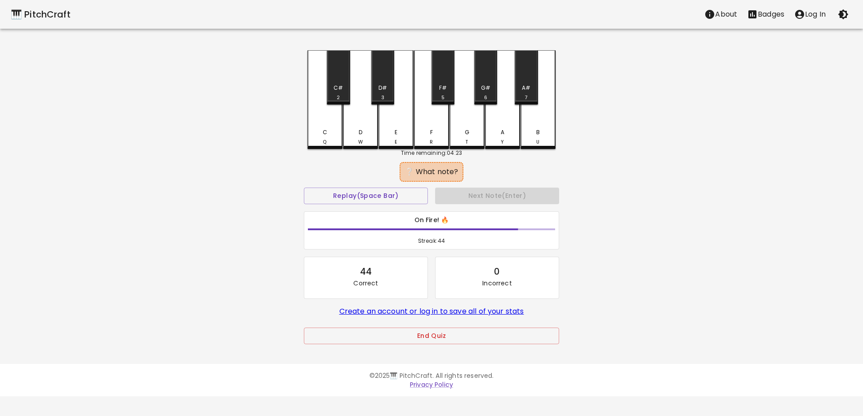
click at [425, 115] on div "F R" at bounding box center [431, 99] width 35 height 99
click at [387, 86] on div "D# 3" at bounding box center [382, 93] width 21 height 18
click at [540, 127] on div "B U" at bounding box center [537, 99] width 35 height 99
click at [395, 119] on div "E E" at bounding box center [395, 99] width 35 height 99
click at [471, 107] on div "G T" at bounding box center [466, 99] width 35 height 99
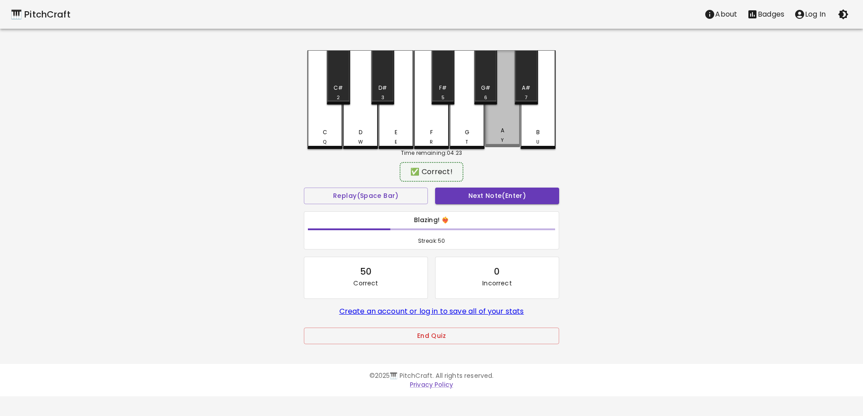
click at [498, 127] on div "A Y" at bounding box center [502, 98] width 35 height 97
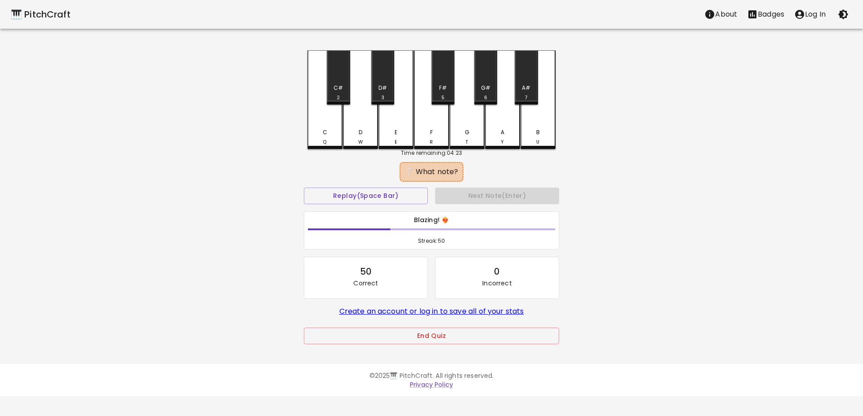
click at [527, 81] on div "A# 7" at bounding box center [525, 77] width 23 height 54
click at [426, 122] on div "F R" at bounding box center [431, 99] width 35 height 99
click at [504, 123] on div "A Y" at bounding box center [502, 99] width 35 height 99
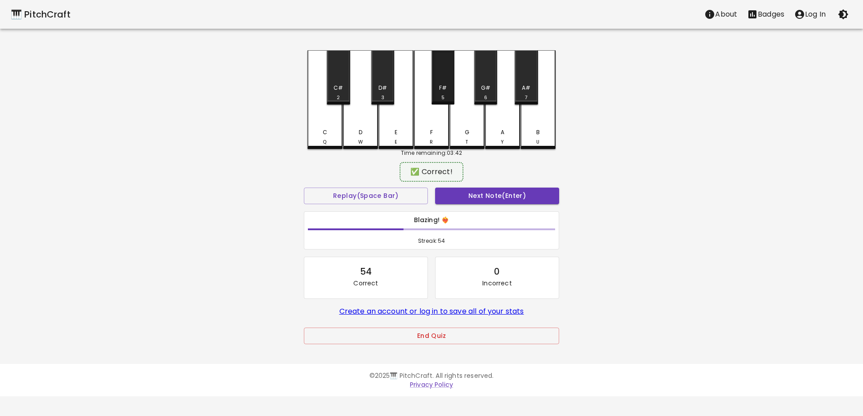
click at [442, 82] on div "F# 5" at bounding box center [442, 77] width 23 height 54
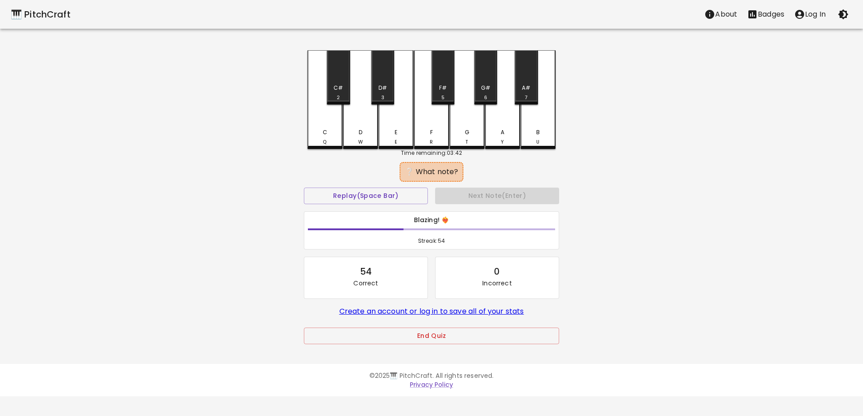
click at [488, 89] on div "G#" at bounding box center [485, 88] width 9 height 8
click at [524, 93] on div "A# 7" at bounding box center [525, 93] width 21 height 18
click at [385, 118] on div "E E" at bounding box center [395, 99] width 35 height 99
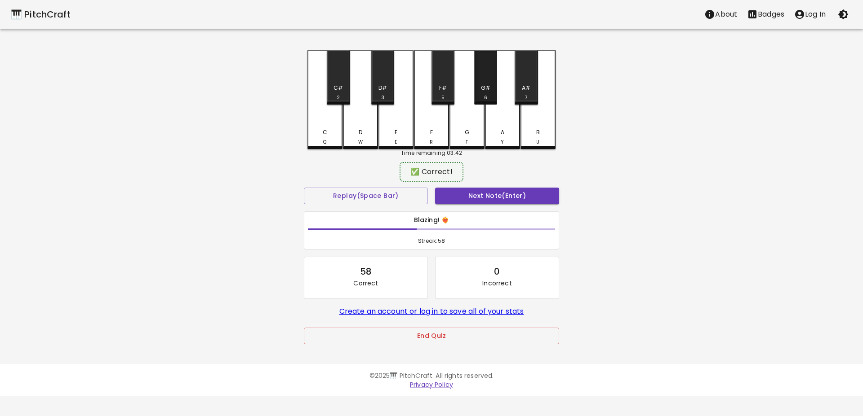
click at [481, 86] on div "G# 6" at bounding box center [485, 93] width 21 height 18
click at [448, 83] on div "F# 5" at bounding box center [442, 77] width 23 height 54
click at [398, 119] on div "E E" at bounding box center [395, 98] width 35 height 97
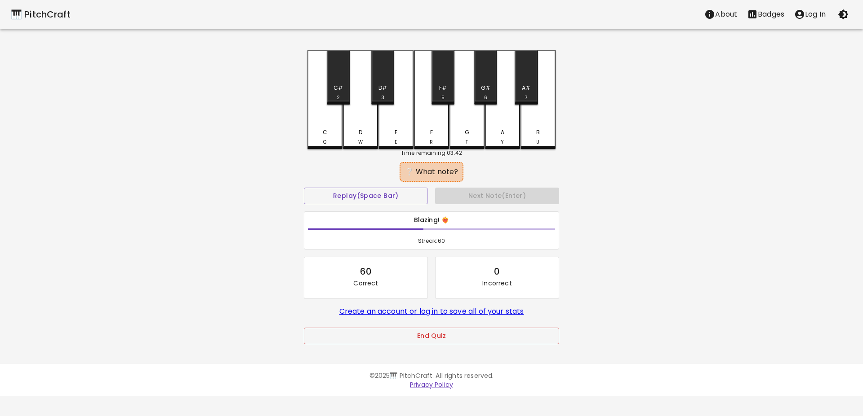
click at [530, 75] on div "A# 7" at bounding box center [525, 77] width 23 height 54
click at [529, 79] on div "A# 7" at bounding box center [525, 77] width 23 height 54
click at [438, 89] on div "F# 5" at bounding box center [442, 93] width 21 height 18
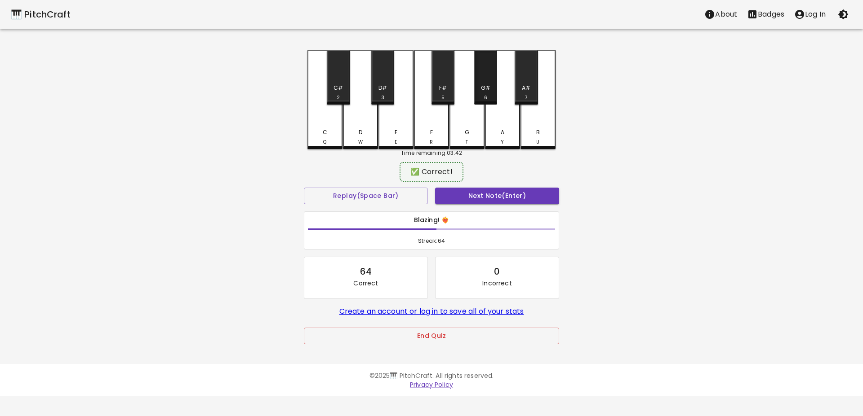
click at [489, 86] on div "G#" at bounding box center [485, 88] width 9 height 8
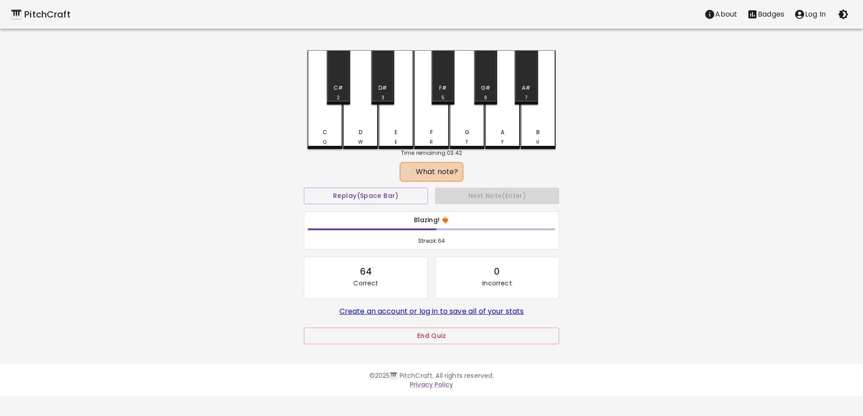
click at [504, 126] on div "A Y" at bounding box center [502, 99] width 35 height 99
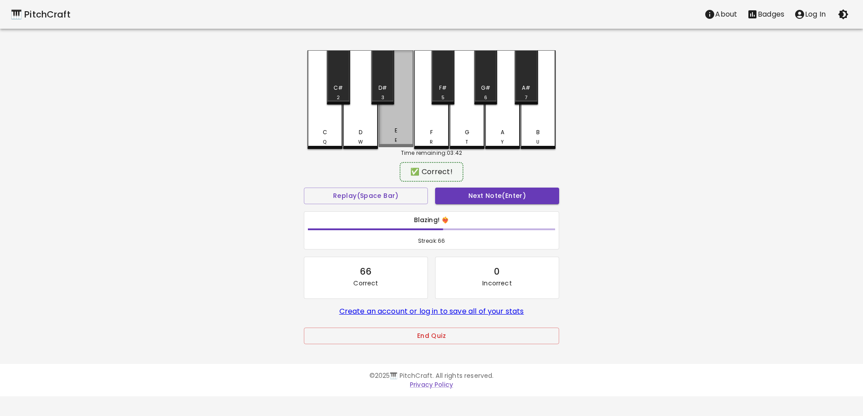
click at [399, 119] on div "E E" at bounding box center [395, 98] width 35 height 97
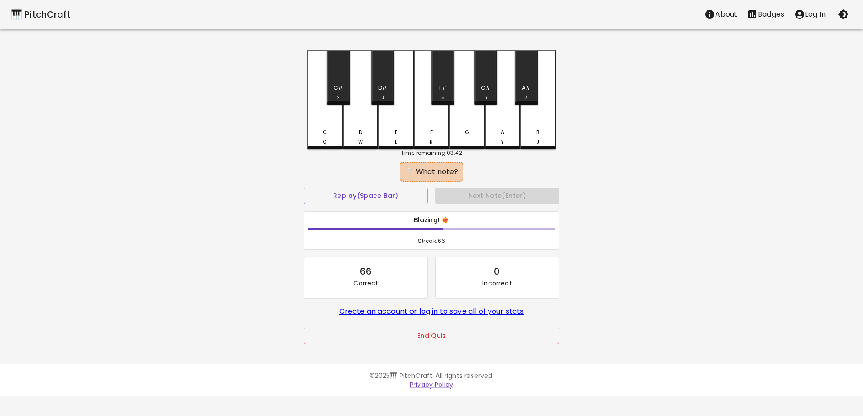
click at [532, 121] on div "B U" at bounding box center [537, 99] width 35 height 99
click at [341, 91] on div "C#" at bounding box center [337, 88] width 9 height 8
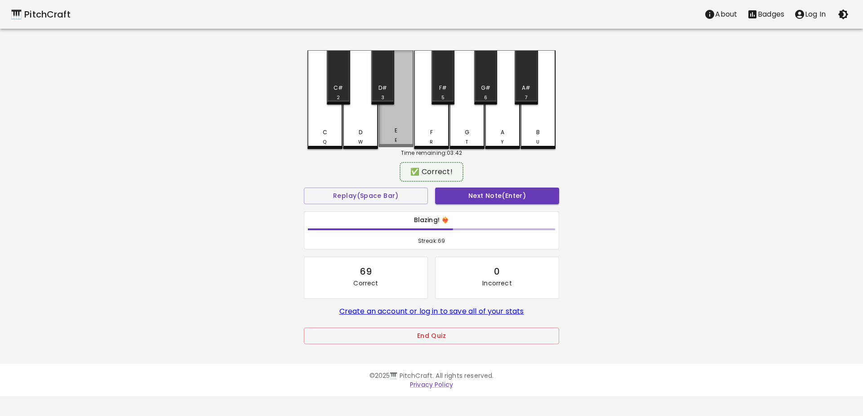
click at [397, 122] on div "E E" at bounding box center [395, 98] width 35 height 97
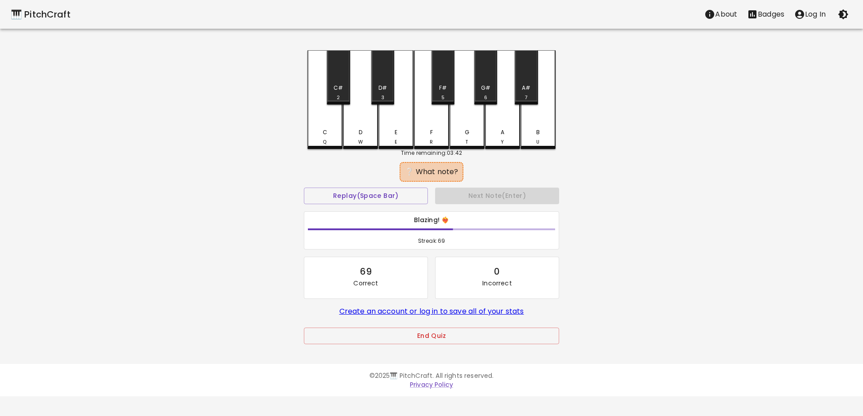
click at [331, 127] on div "C Q" at bounding box center [324, 99] width 35 height 99
click at [433, 123] on div "F R" at bounding box center [431, 99] width 35 height 99
click at [527, 75] on div "A# 7" at bounding box center [525, 77] width 23 height 54
click at [428, 122] on div "F R" at bounding box center [431, 99] width 35 height 99
click at [320, 128] on div "C Q" at bounding box center [324, 99] width 35 height 99
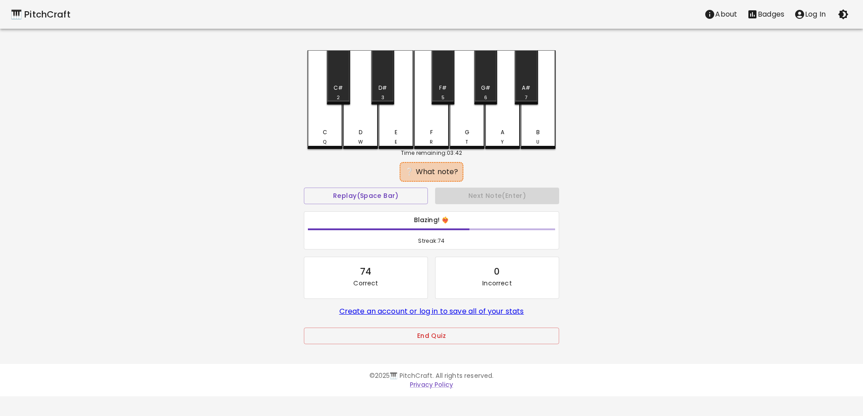
click at [324, 131] on div "C" at bounding box center [325, 132] width 4 height 8
click at [373, 192] on button "Replay (Space Bar)" at bounding box center [366, 196] width 124 height 17
click at [488, 80] on div "G# 6" at bounding box center [485, 77] width 23 height 54
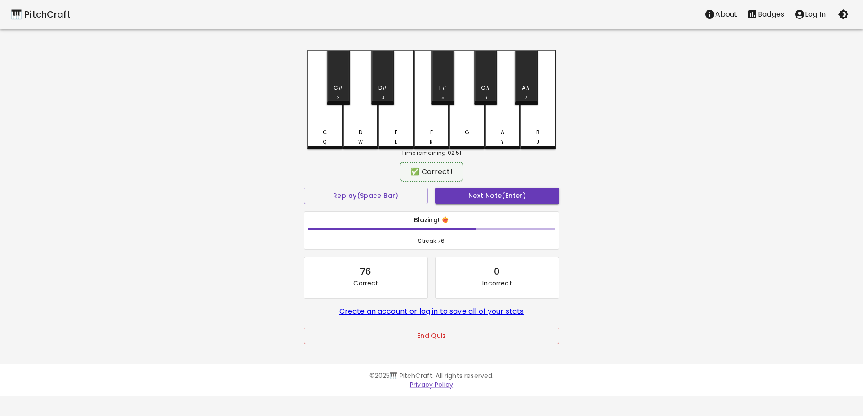
click at [487, 73] on div "G# 6" at bounding box center [485, 77] width 23 height 54
click at [480, 91] on div "G# 6" at bounding box center [485, 93] width 21 height 18
click at [485, 79] on div "G# 6" at bounding box center [485, 77] width 23 height 54
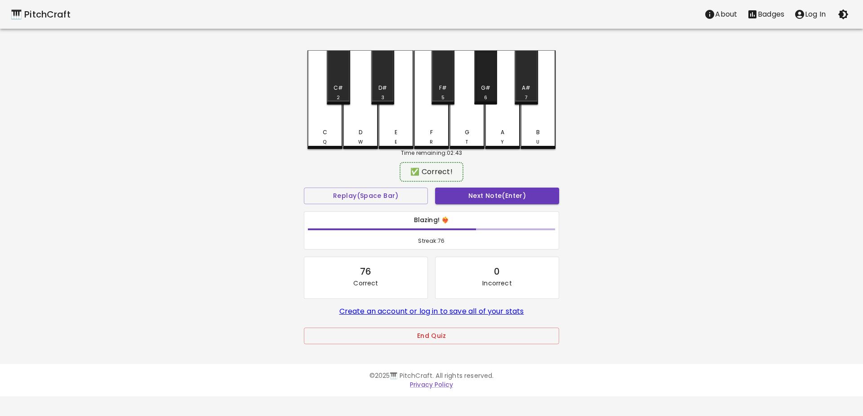
click at [485, 79] on div "G# 6" at bounding box center [485, 77] width 23 height 54
click at [441, 92] on div "F#" at bounding box center [443, 88] width 8 height 8
click at [336, 76] on div "C# 2" at bounding box center [338, 77] width 23 height 54
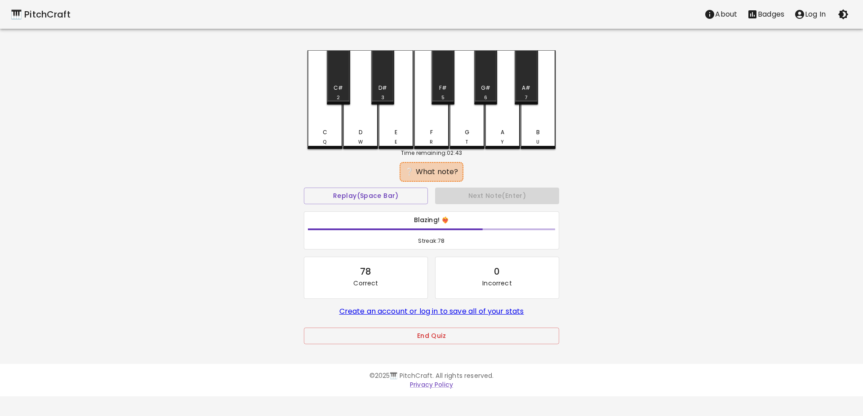
click at [462, 124] on div "G T" at bounding box center [466, 99] width 35 height 99
click at [359, 111] on div "D W" at bounding box center [360, 99] width 35 height 99
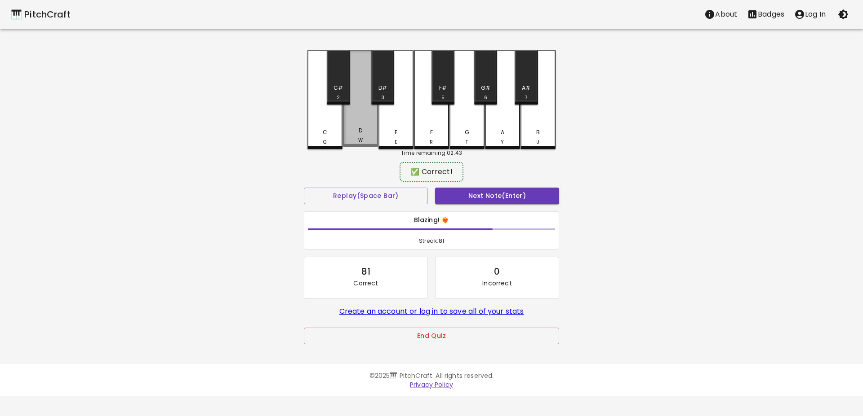
click at [357, 120] on div "D W" at bounding box center [360, 98] width 35 height 97
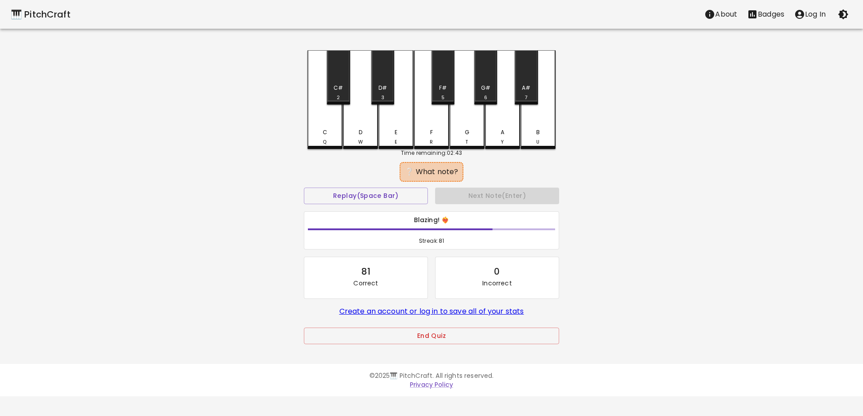
click at [439, 81] on div "F# 5" at bounding box center [442, 77] width 23 height 54
click at [428, 120] on div "F R" at bounding box center [431, 99] width 35 height 99
click at [429, 121] on div "F R" at bounding box center [431, 99] width 35 height 99
click at [424, 121] on div "F R" at bounding box center [431, 99] width 35 height 99
click at [465, 124] on div "G T" at bounding box center [466, 99] width 35 height 99
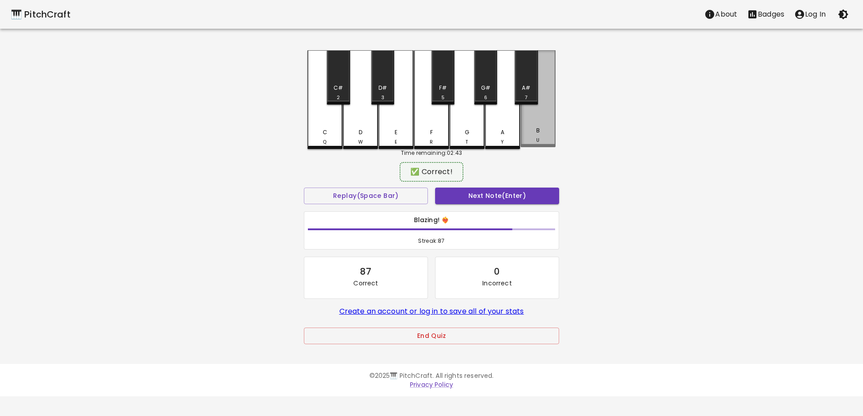
click at [537, 124] on div "B U" at bounding box center [537, 98] width 35 height 97
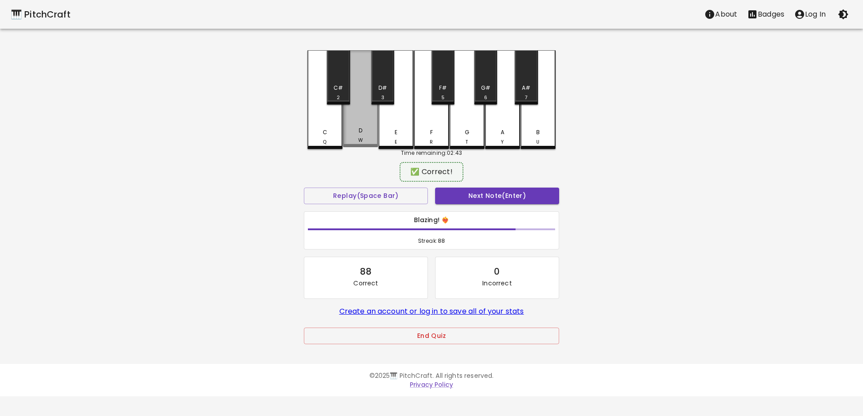
click at [359, 120] on div "D W" at bounding box center [360, 98] width 35 height 97
click at [531, 80] on div "A# 7" at bounding box center [525, 77] width 23 height 54
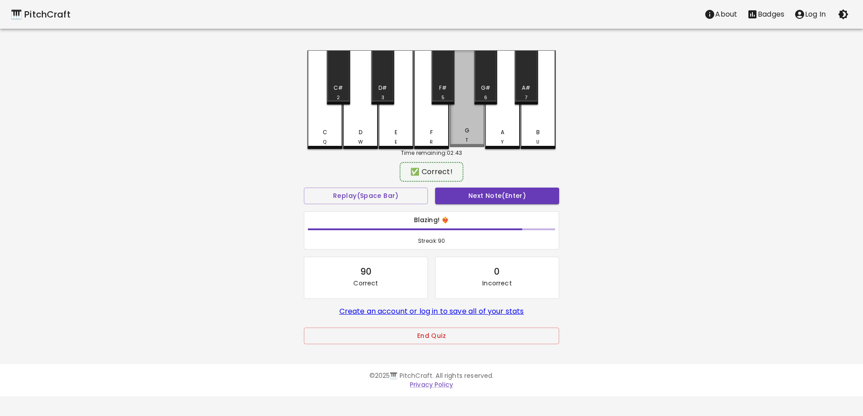
click at [471, 110] on div "G T" at bounding box center [466, 98] width 35 height 97
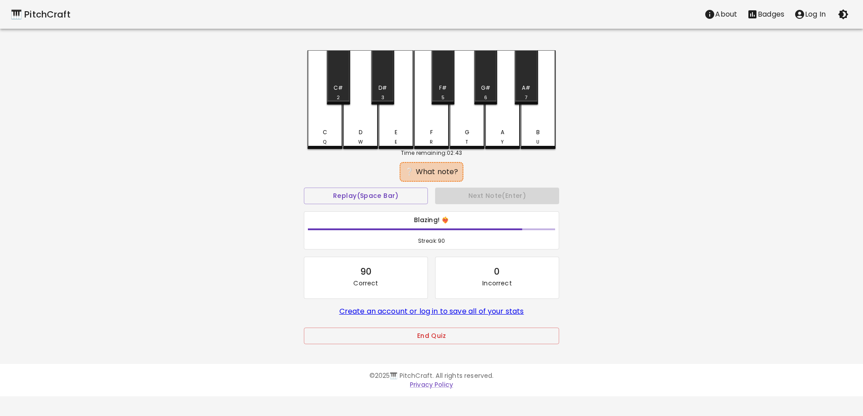
click at [549, 124] on div "B U" at bounding box center [537, 99] width 35 height 99
click at [524, 88] on div "A#" at bounding box center [526, 88] width 9 height 8
click at [482, 78] on div "G# 6" at bounding box center [485, 77] width 23 height 54
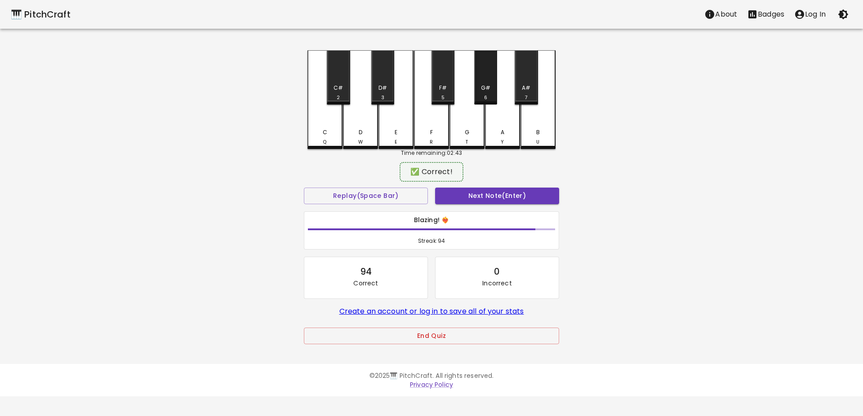
click at [491, 79] on div "G# 6" at bounding box center [485, 77] width 23 height 54
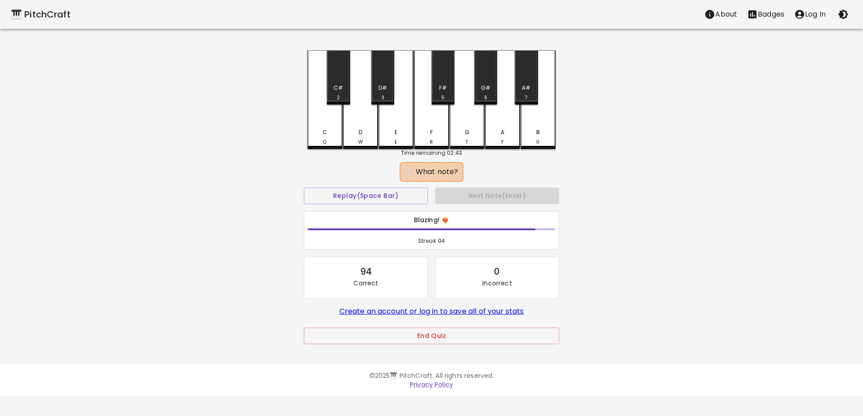
click at [483, 77] on div "G# 6" at bounding box center [485, 77] width 23 height 54
click at [521, 79] on div "A# 7" at bounding box center [525, 77] width 23 height 54
click at [402, 117] on div "E E" at bounding box center [395, 99] width 35 height 99
click at [541, 130] on div "B U" at bounding box center [537, 137] width 33 height 18
click at [323, 129] on div "C Q" at bounding box center [324, 137] width 33 height 18
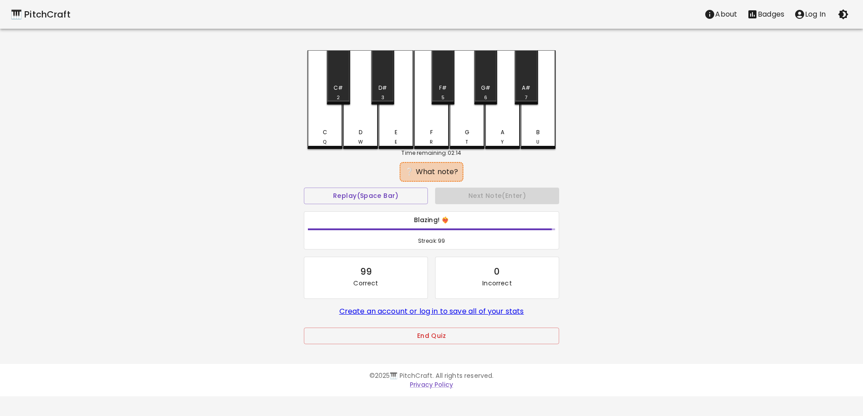
click at [445, 91] on div "F#" at bounding box center [443, 88] width 8 height 8
click at [533, 140] on div "B U" at bounding box center [537, 137] width 33 height 18
click at [504, 124] on div "A Y" at bounding box center [502, 99] width 35 height 99
click at [481, 82] on div "G# 6" at bounding box center [485, 77] width 23 height 54
click at [380, 90] on div "D#" at bounding box center [382, 88] width 9 height 8
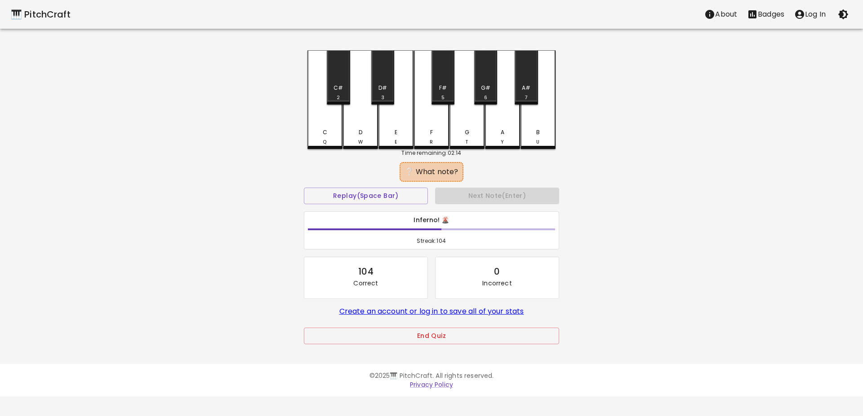
click at [341, 79] on div "C# 2" at bounding box center [338, 77] width 23 height 54
click at [398, 128] on div "E E" at bounding box center [395, 99] width 35 height 99
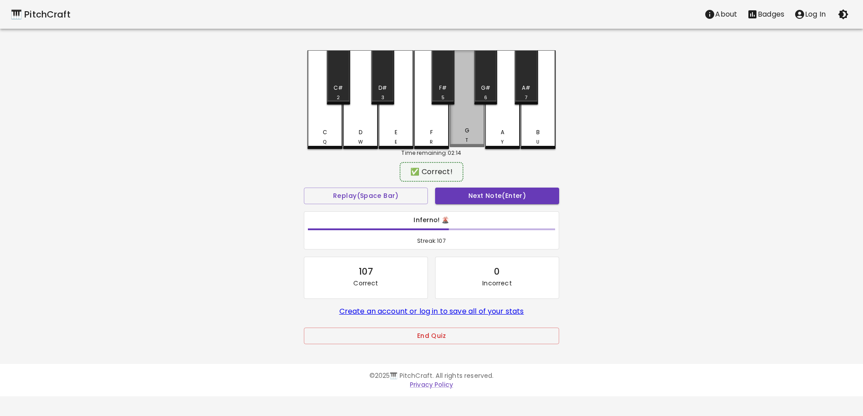
click at [475, 124] on div "G T" at bounding box center [466, 98] width 35 height 97
click at [336, 80] on div "C# 2" at bounding box center [338, 77] width 23 height 54
click at [335, 82] on div "C# 2" at bounding box center [338, 77] width 23 height 54
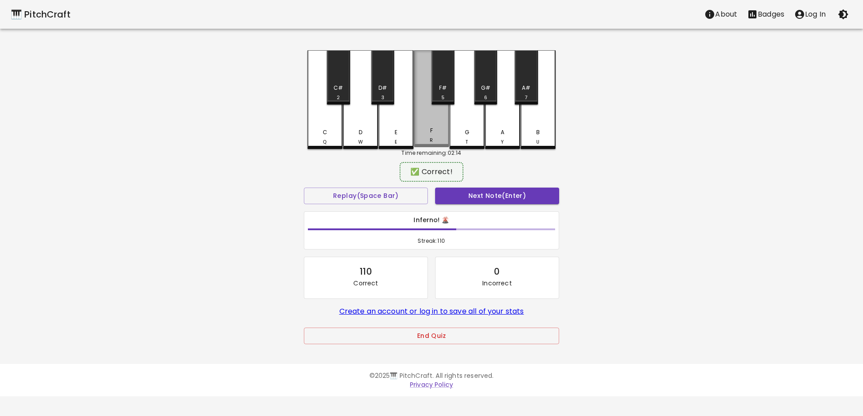
click at [429, 122] on div "F R" at bounding box center [431, 98] width 35 height 97
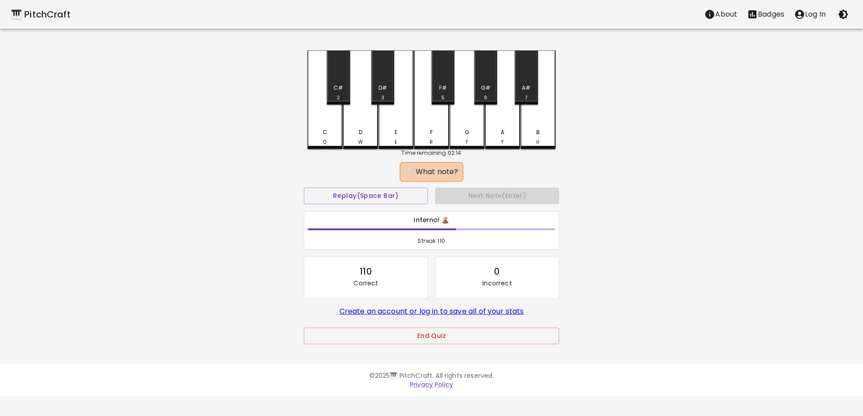
click at [363, 124] on div "D W" at bounding box center [360, 99] width 35 height 99
click at [542, 127] on div "B U" at bounding box center [537, 99] width 35 height 99
click at [394, 127] on div "E E" at bounding box center [395, 99] width 35 height 99
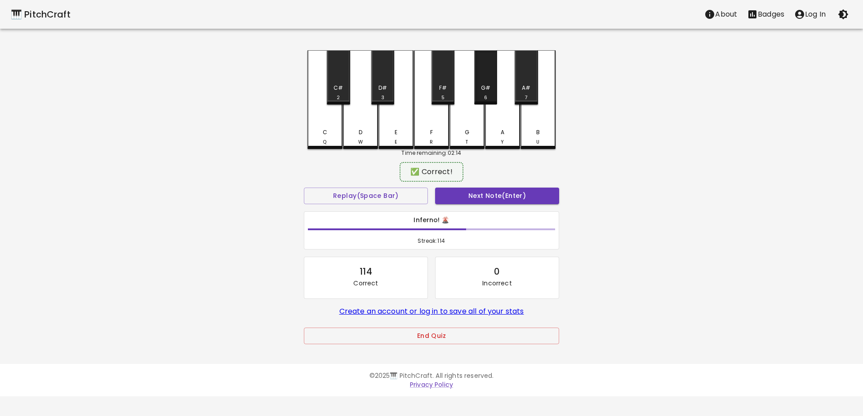
click at [478, 88] on div "G# 6" at bounding box center [485, 93] width 21 height 18
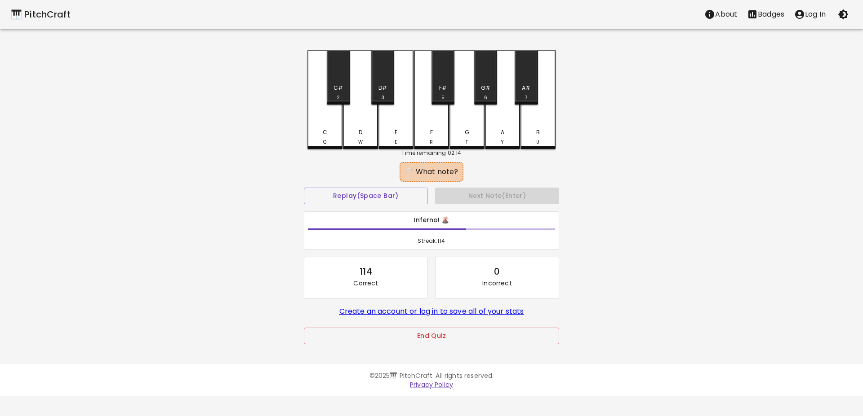
click at [500, 132] on div "A Y" at bounding box center [502, 137] width 33 height 18
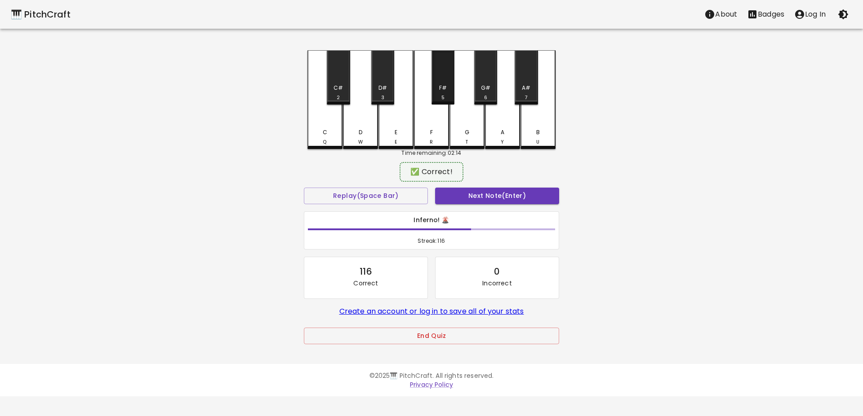
click at [444, 84] on div "F# 5" at bounding box center [442, 77] width 23 height 54
click at [425, 118] on div "F R" at bounding box center [431, 98] width 35 height 97
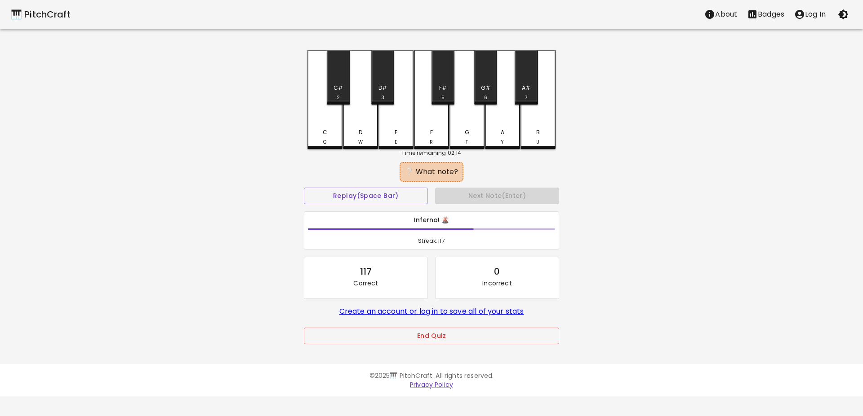
click at [314, 114] on div "C Q" at bounding box center [324, 99] width 35 height 99
click at [442, 122] on div "F R" at bounding box center [431, 99] width 35 height 99
click at [469, 126] on div "G T" at bounding box center [466, 99] width 35 height 99
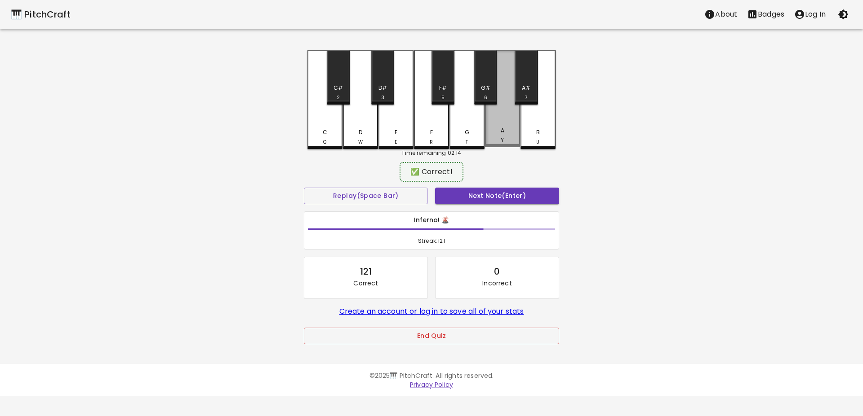
click at [505, 123] on div "A Y" at bounding box center [502, 98] width 35 height 97
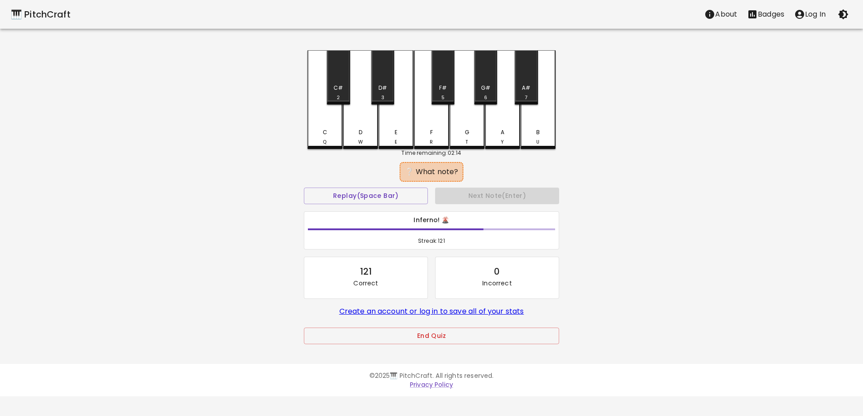
click at [410, 129] on div "E E" at bounding box center [395, 137] width 33 height 18
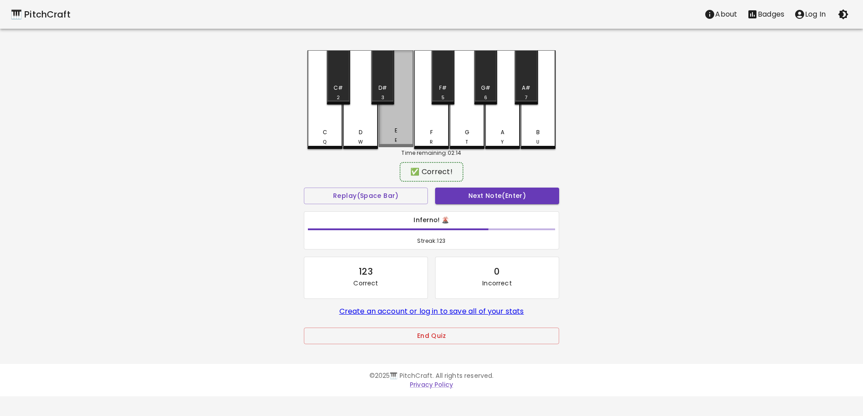
click at [393, 128] on div "E E" at bounding box center [395, 98] width 35 height 97
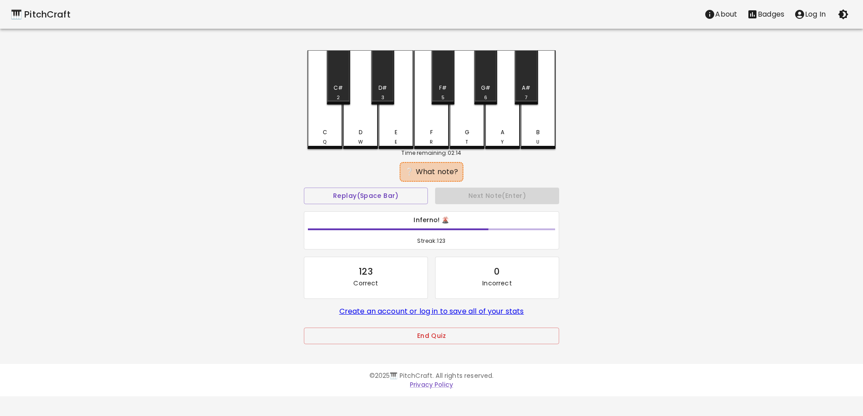
click at [401, 124] on div "E E" at bounding box center [395, 99] width 35 height 99
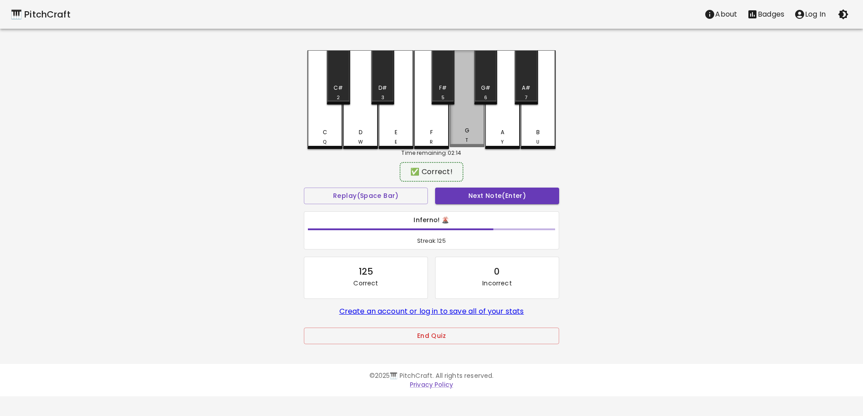
click at [472, 134] on div "G T" at bounding box center [466, 136] width 33 height 18
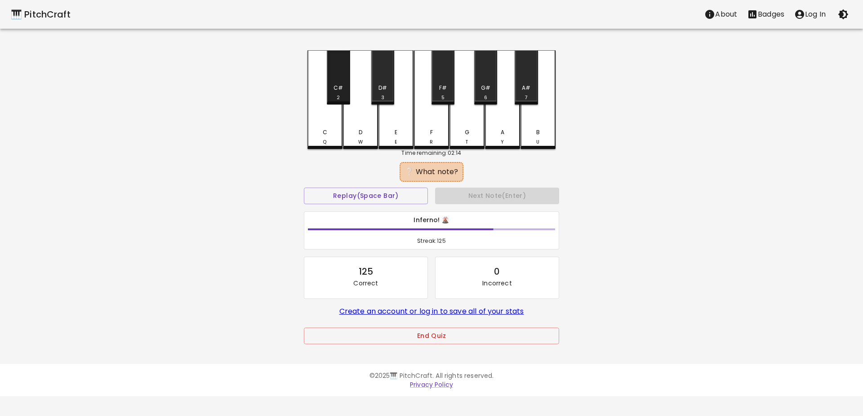
click at [341, 92] on div "C#" at bounding box center [337, 88] width 9 height 8
click at [525, 89] on div "A#" at bounding box center [526, 88] width 9 height 8
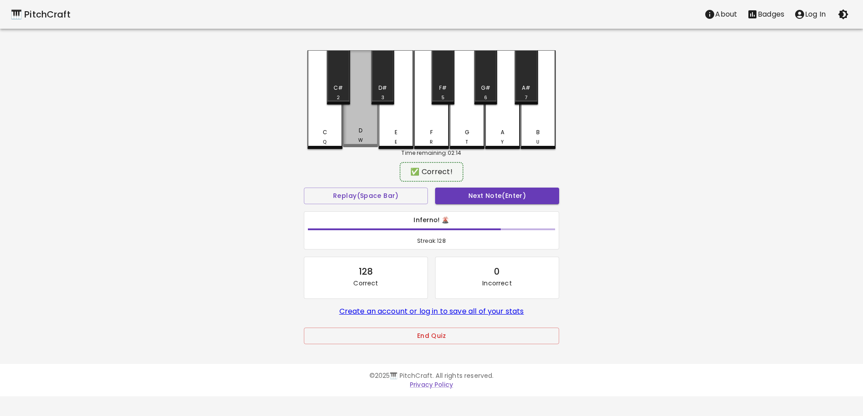
click at [367, 128] on div "D W" at bounding box center [360, 98] width 35 height 97
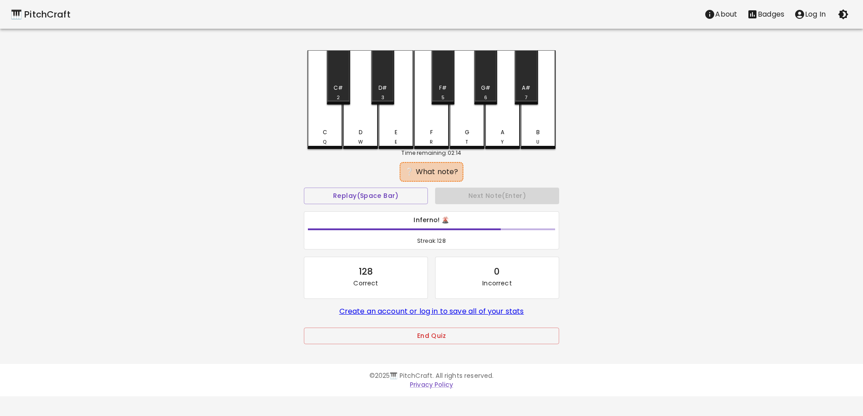
click at [468, 115] on div "G T" at bounding box center [466, 99] width 35 height 99
click at [504, 124] on div "A Y" at bounding box center [502, 99] width 35 height 99
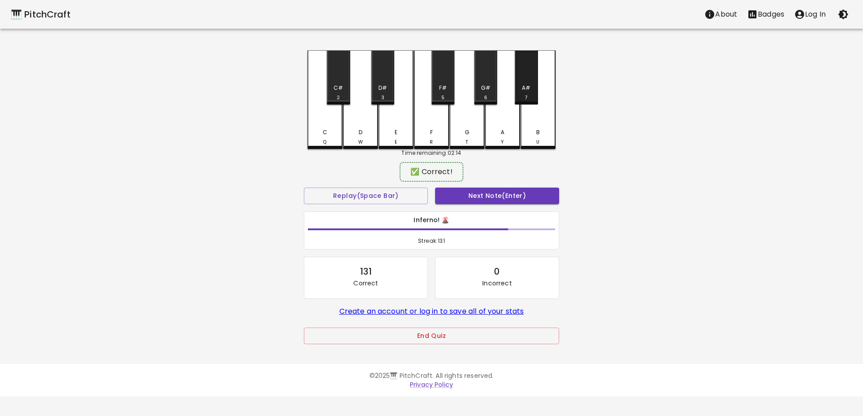
click at [518, 80] on div "A# 7" at bounding box center [525, 77] width 23 height 54
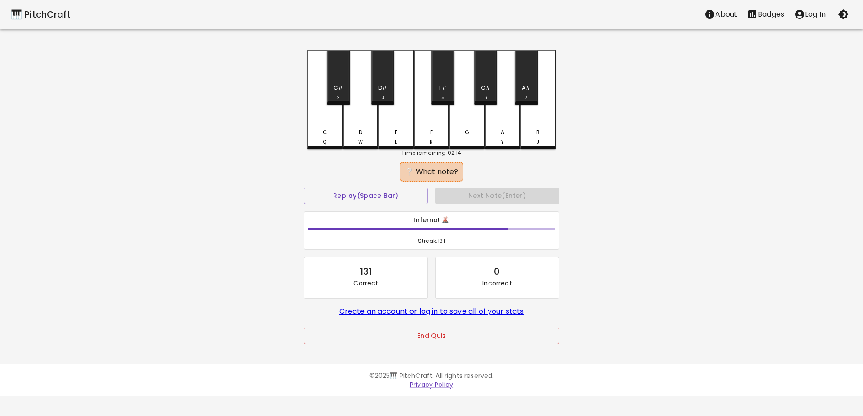
click at [336, 76] on div "C# 2" at bounding box center [338, 77] width 23 height 54
click at [332, 120] on div "C Q" at bounding box center [324, 99] width 35 height 99
click at [439, 86] on div "F# 5" at bounding box center [442, 93] width 21 height 18
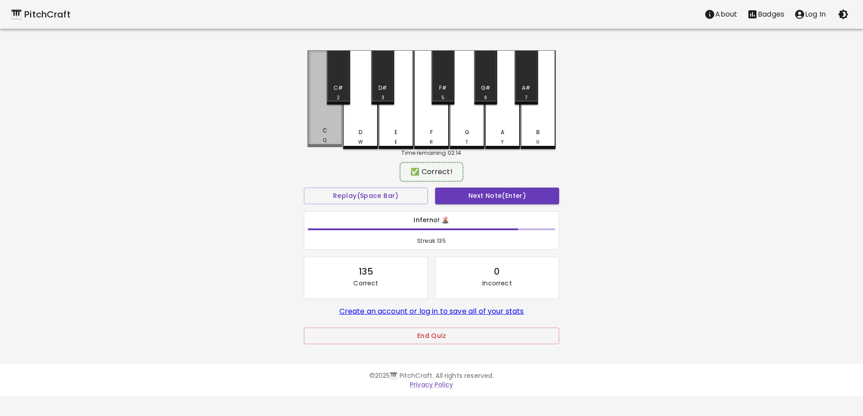
click at [318, 126] on div "C Q" at bounding box center [324, 98] width 35 height 97
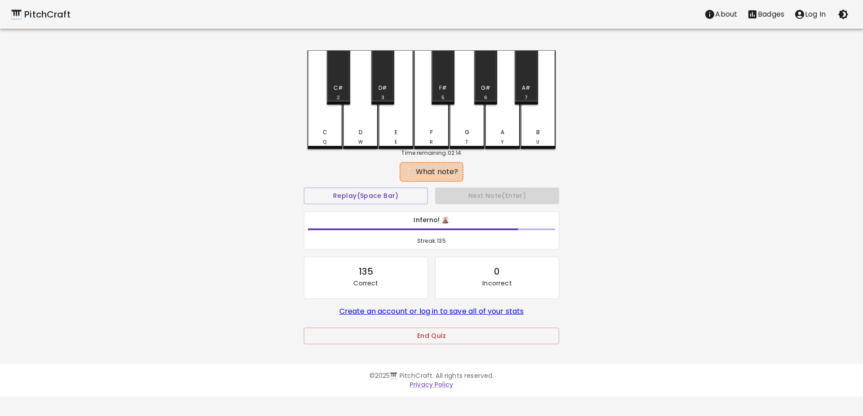
click at [335, 72] on div "C# 2" at bounding box center [338, 77] width 23 height 54
click at [534, 121] on div "B U" at bounding box center [537, 99] width 35 height 99
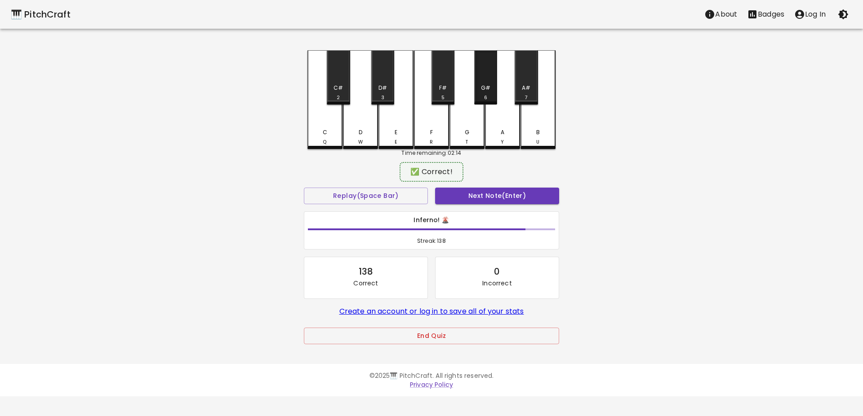
click at [480, 89] on div "G# 6" at bounding box center [485, 93] width 21 height 18
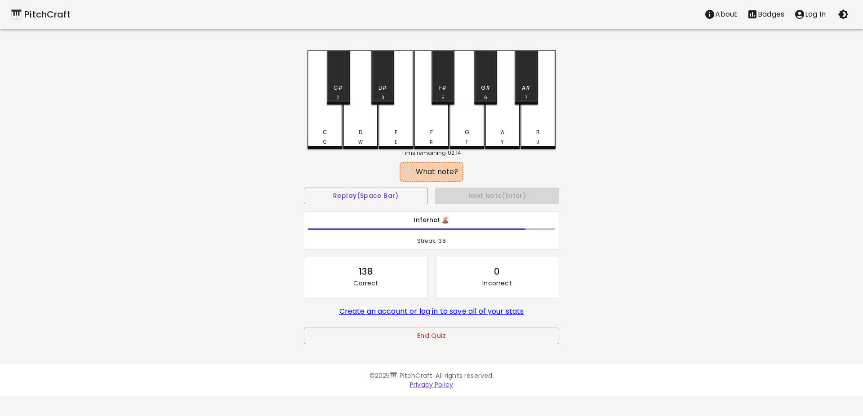
click at [482, 91] on div "G#" at bounding box center [485, 88] width 9 height 8
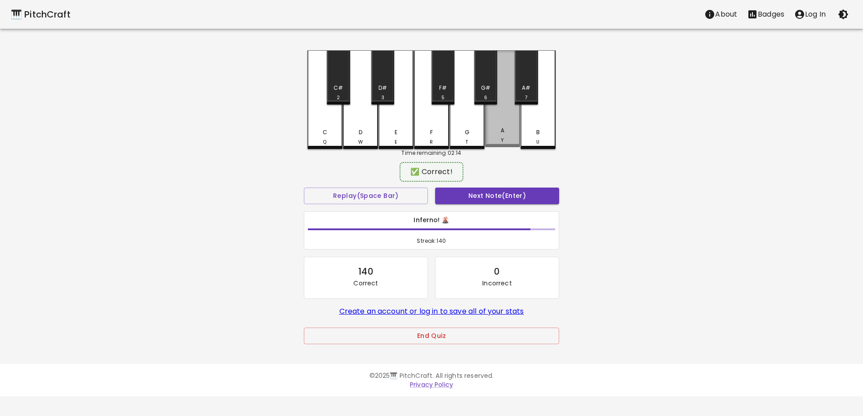
click at [496, 125] on div "A Y" at bounding box center [502, 98] width 35 height 97
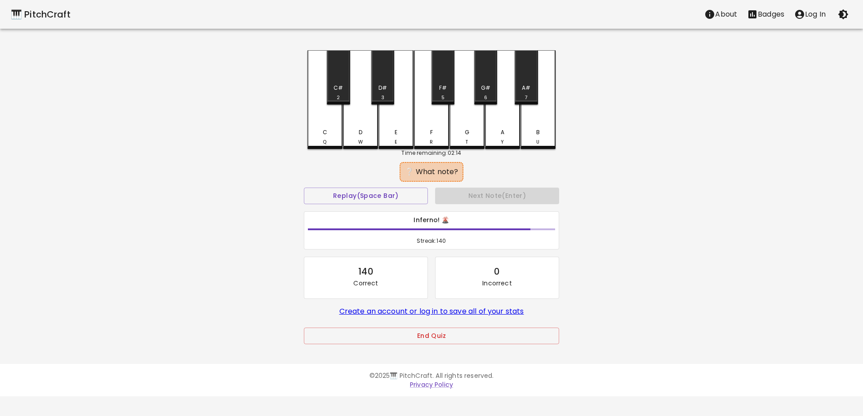
click at [364, 125] on div "D W" at bounding box center [360, 99] width 35 height 99
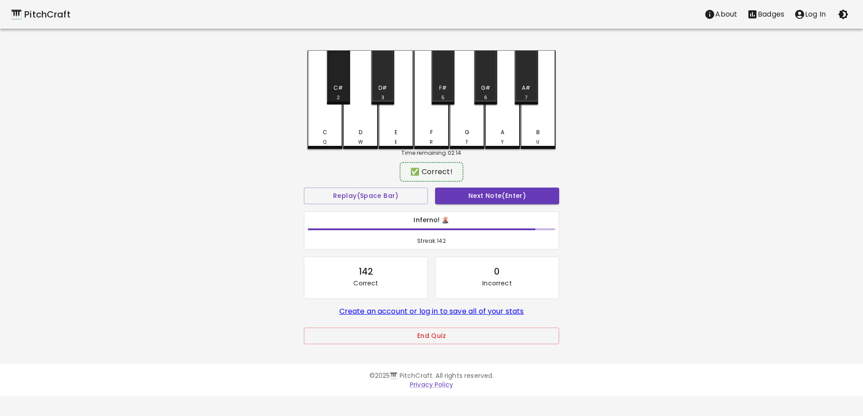
click at [334, 79] on div "C# 2" at bounding box center [338, 77] width 23 height 54
click at [495, 119] on div "A Y" at bounding box center [502, 98] width 35 height 97
click at [380, 85] on div "D#" at bounding box center [382, 88] width 9 height 8
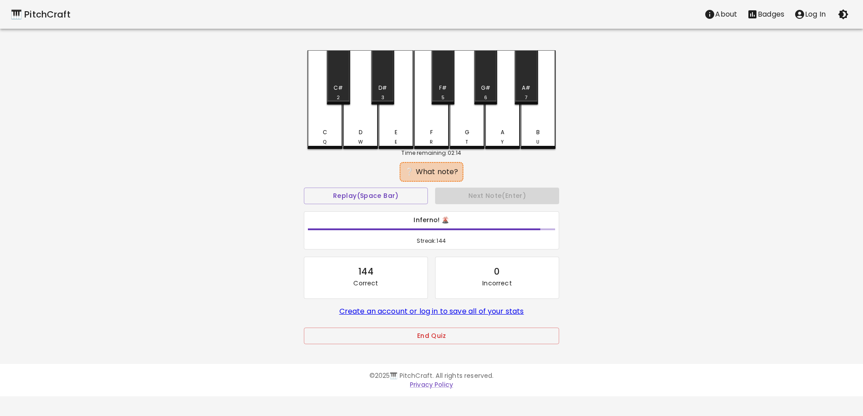
click at [336, 132] on div "C Q" at bounding box center [324, 137] width 33 height 18
click at [396, 129] on div "E" at bounding box center [395, 132] width 3 height 8
click at [444, 87] on div "F#" at bounding box center [443, 88] width 8 height 8
click at [400, 113] on div "E E" at bounding box center [395, 99] width 35 height 99
click at [445, 84] on div "F#" at bounding box center [443, 88] width 8 height 8
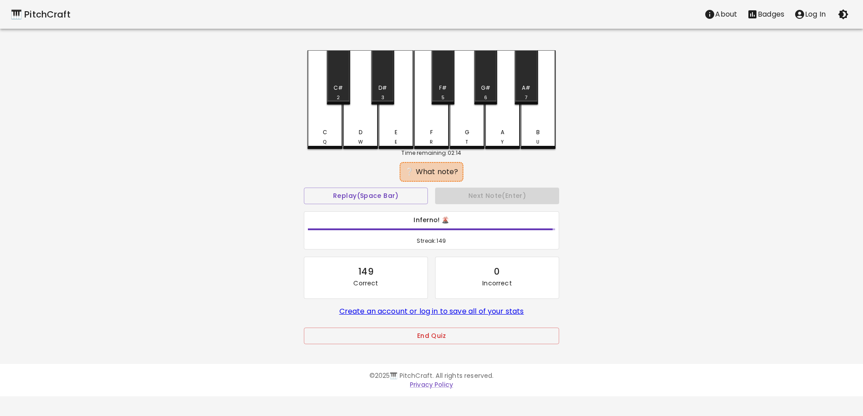
click at [355, 126] on div "D W" at bounding box center [360, 99] width 35 height 99
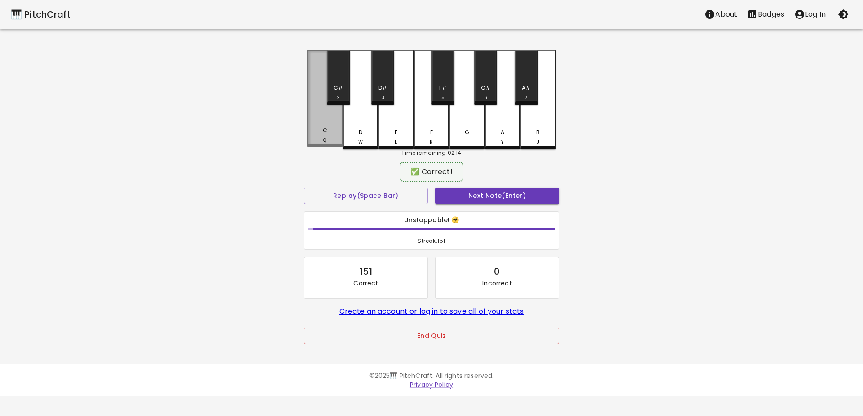
click at [323, 121] on div "C Q" at bounding box center [324, 98] width 35 height 97
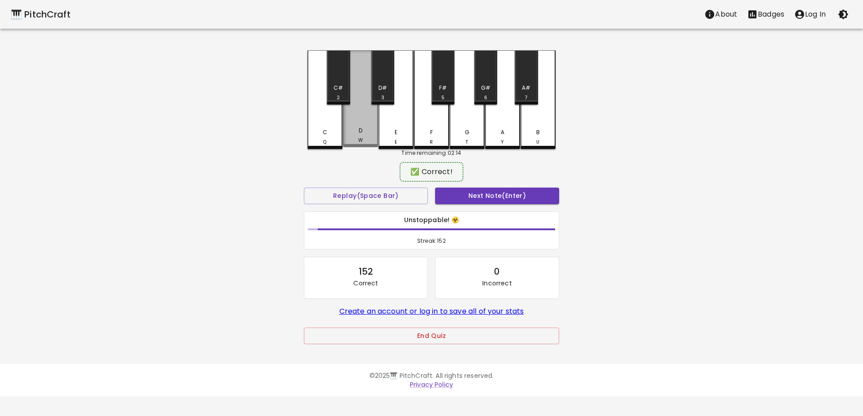
click at [356, 122] on div "D W" at bounding box center [360, 98] width 35 height 97
click at [362, 127] on div "D W" at bounding box center [360, 98] width 35 height 97
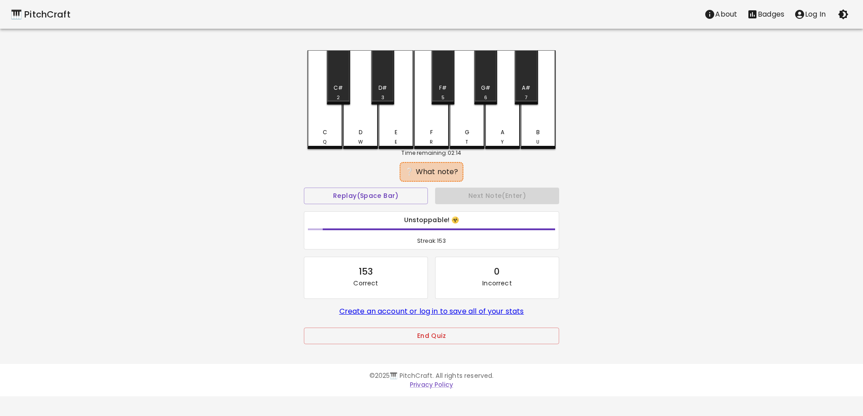
click at [474, 118] on div "G T" at bounding box center [466, 99] width 35 height 99
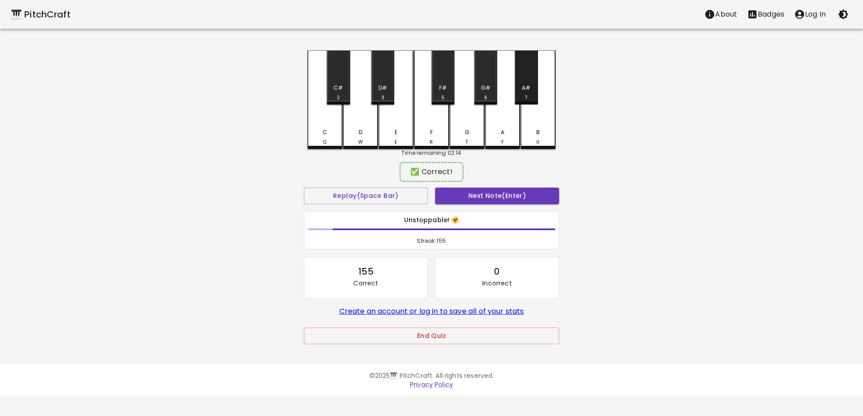
click at [531, 86] on div "A# 7" at bounding box center [525, 93] width 21 height 18
click at [386, 93] on div "D# 3" at bounding box center [382, 93] width 21 height 18
click at [331, 126] on div "C Q" at bounding box center [324, 98] width 35 height 97
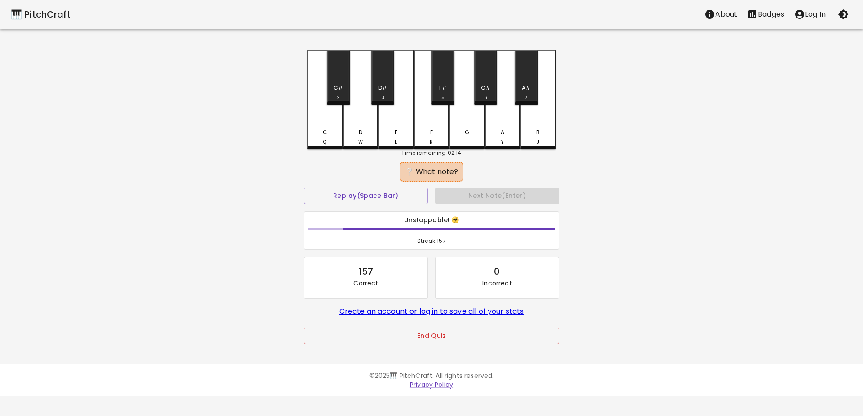
click at [404, 123] on div "E E" at bounding box center [395, 99] width 35 height 99
click at [365, 118] on div "D W" at bounding box center [360, 99] width 35 height 99
click at [460, 117] on div "G T" at bounding box center [466, 99] width 35 height 99
click at [527, 80] on div "A# 7" at bounding box center [525, 77] width 23 height 54
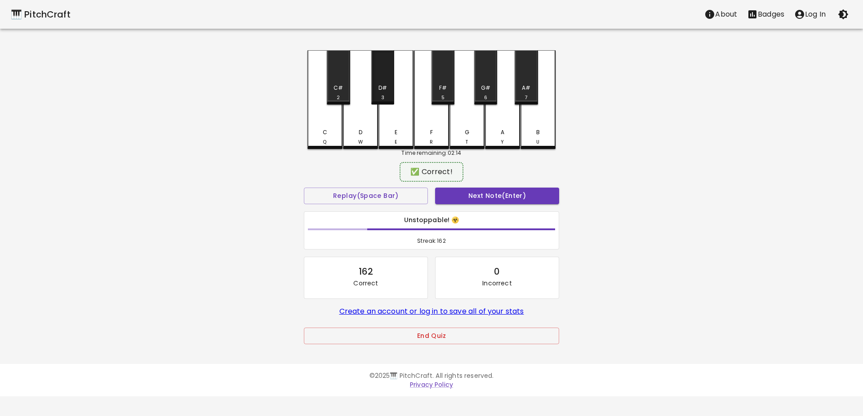
click at [382, 84] on div "D#" at bounding box center [382, 88] width 9 height 8
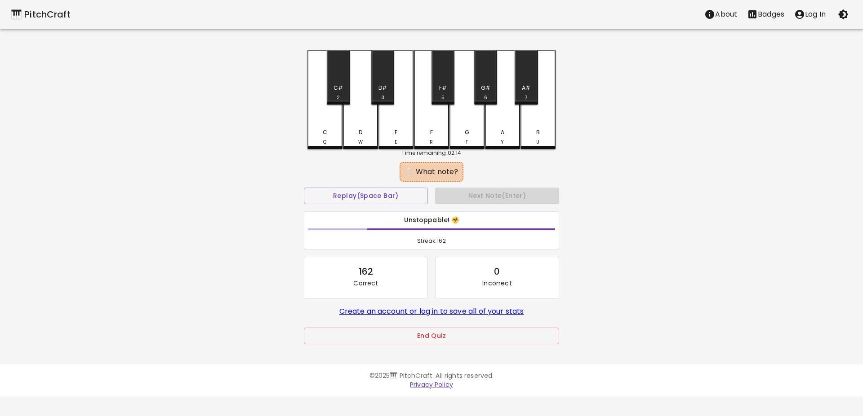
click at [328, 127] on div "C Q" at bounding box center [324, 99] width 35 height 99
click at [480, 79] on div "G# 6" at bounding box center [485, 77] width 23 height 54
click at [380, 84] on div "D#" at bounding box center [382, 88] width 9 height 8
click at [431, 127] on div "F R" at bounding box center [431, 99] width 35 height 99
click at [435, 122] on div "F R" at bounding box center [431, 99] width 35 height 99
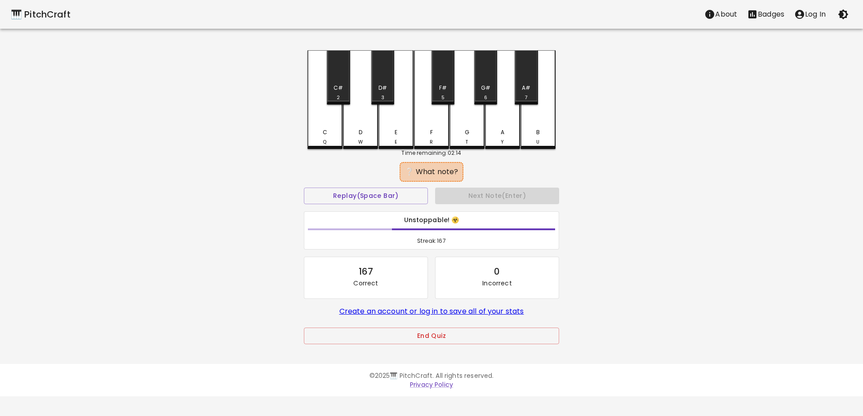
click at [501, 121] on div "A Y" at bounding box center [502, 99] width 35 height 99
click at [484, 81] on div "G# 6" at bounding box center [485, 77] width 23 height 54
click at [392, 85] on div "D# 3" at bounding box center [382, 93] width 21 height 18
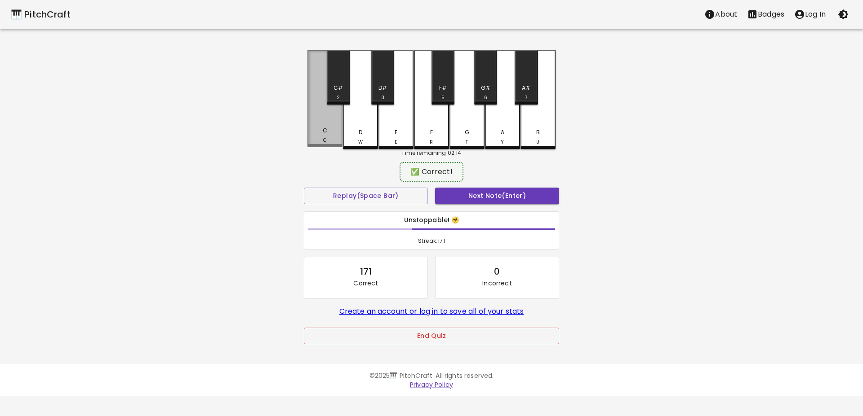
click at [335, 127] on div "C Q" at bounding box center [324, 98] width 35 height 97
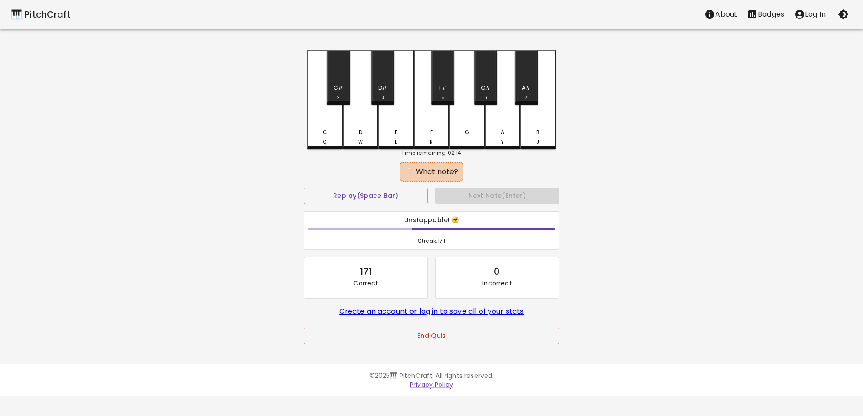
click at [388, 124] on div "E E" at bounding box center [395, 99] width 35 height 99
click at [427, 113] on div "F R" at bounding box center [431, 99] width 35 height 99
click at [336, 86] on div "C#" at bounding box center [337, 88] width 9 height 8
click at [326, 116] on div "C Q" at bounding box center [324, 99] width 35 height 99
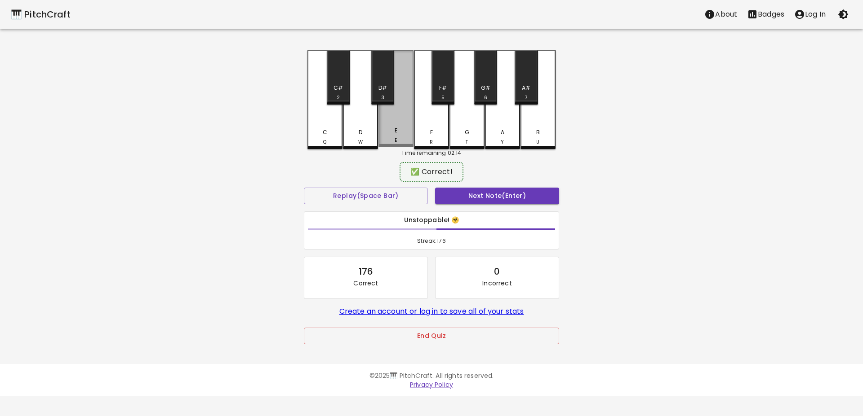
click at [404, 120] on div "E E" at bounding box center [395, 98] width 35 height 97
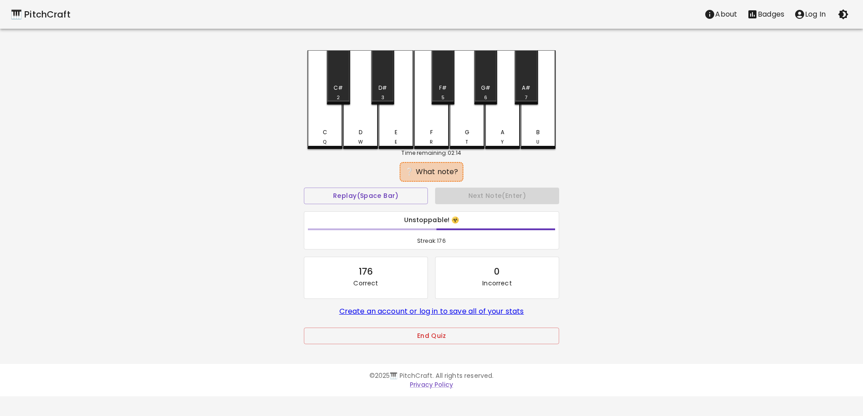
click at [484, 92] on div "G#" at bounding box center [485, 88] width 9 height 8
click at [326, 128] on div "C Q" at bounding box center [324, 99] width 35 height 99
click at [442, 94] on div "F# 5" at bounding box center [442, 93] width 21 height 18
click at [352, 124] on div "D W" at bounding box center [360, 99] width 35 height 99
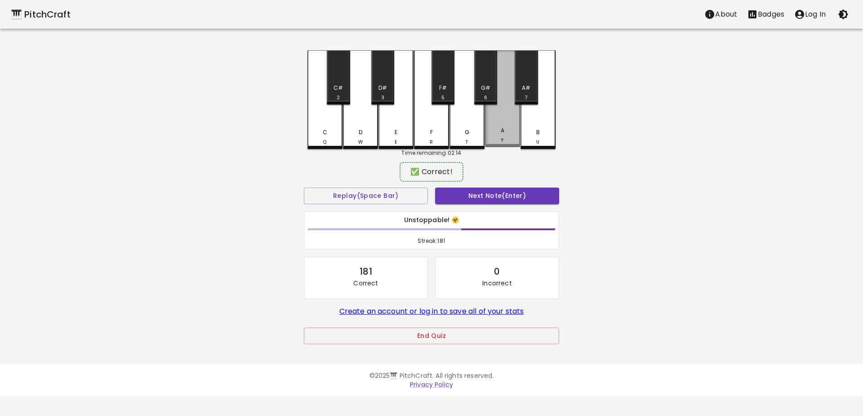
click at [493, 123] on div "A Y" at bounding box center [502, 98] width 35 height 97
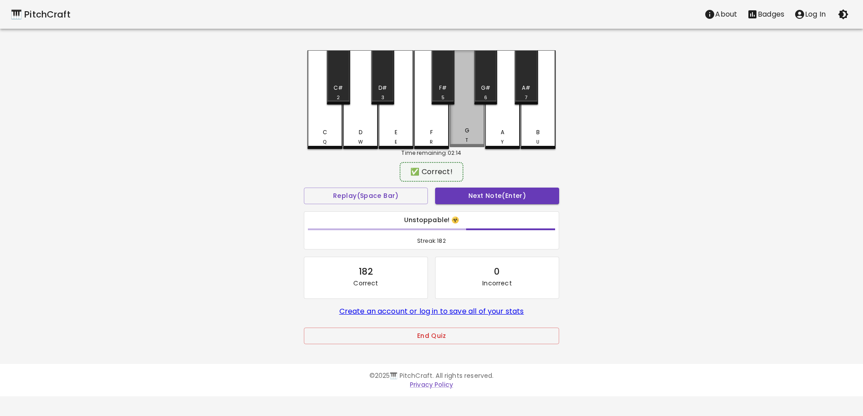
click at [474, 121] on div "G T" at bounding box center [466, 98] width 35 height 97
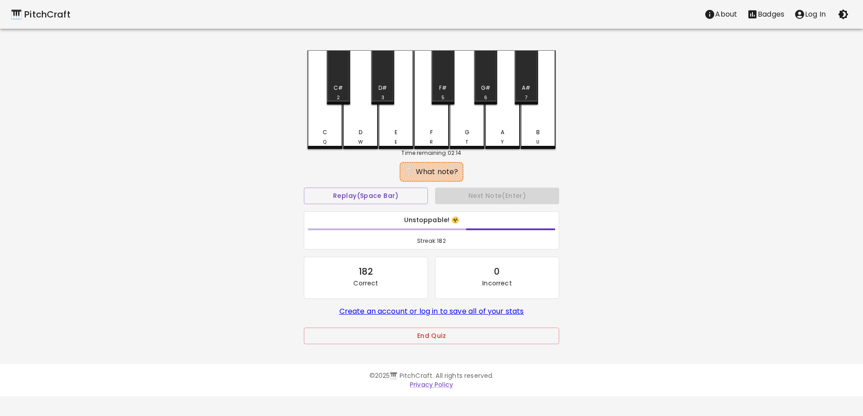
click at [406, 127] on div "E E" at bounding box center [395, 99] width 35 height 99
click at [380, 80] on div "D# 3" at bounding box center [382, 77] width 23 height 54
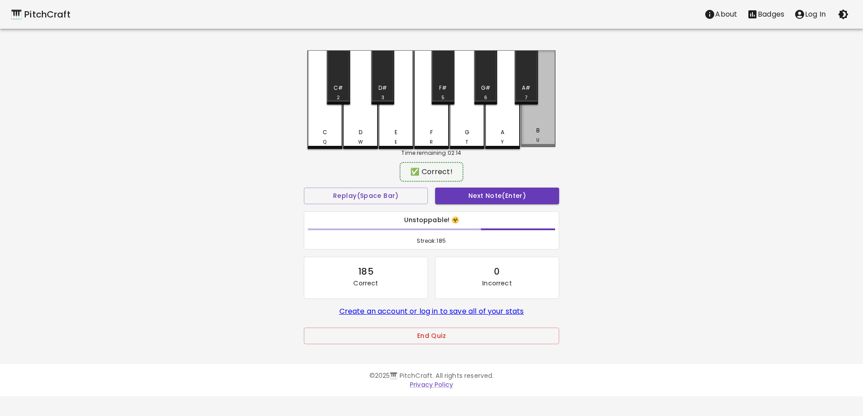
click at [542, 119] on div "B U" at bounding box center [537, 98] width 35 height 97
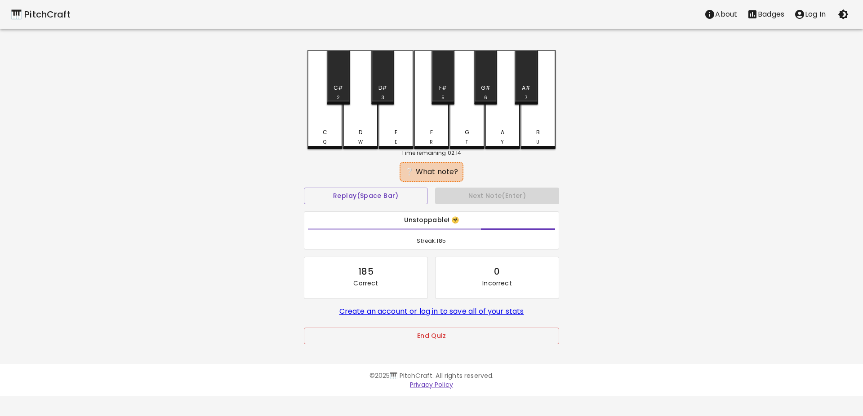
click at [500, 122] on div "A Y" at bounding box center [502, 99] width 35 height 99
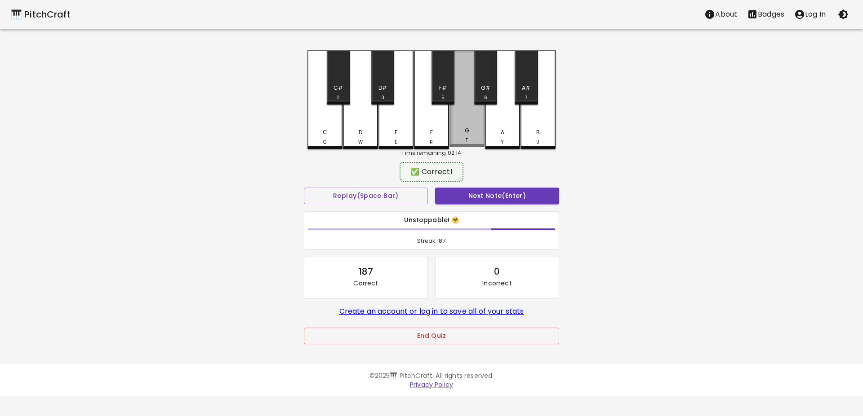
click at [460, 113] on div "G T" at bounding box center [466, 98] width 35 height 97
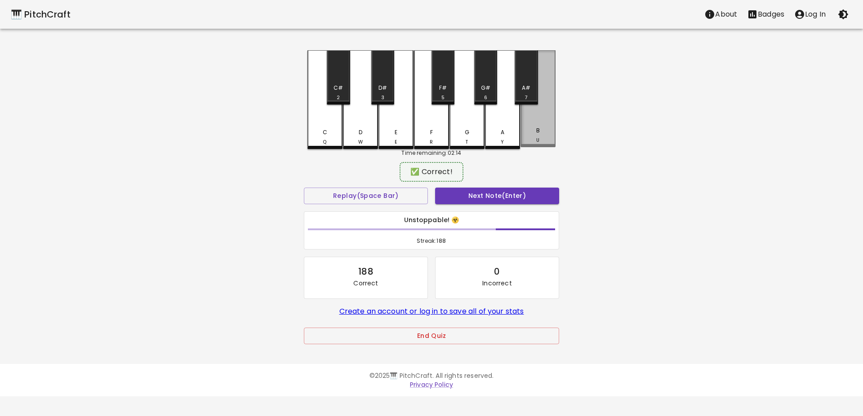
click at [522, 123] on div "B U" at bounding box center [537, 98] width 35 height 97
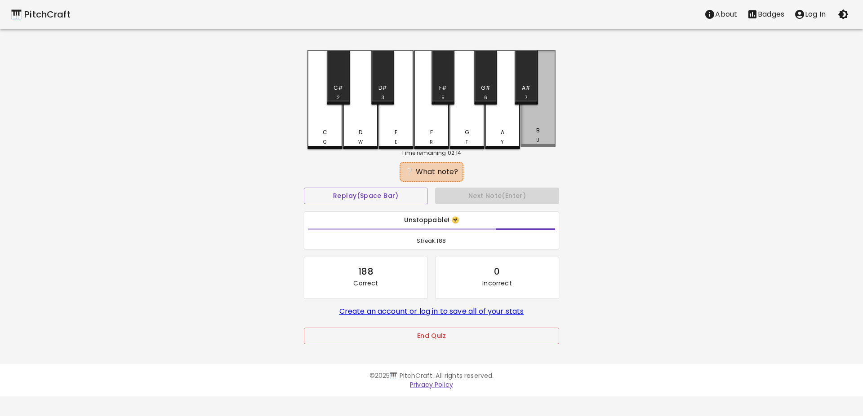
click at [545, 119] on div "B U" at bounding box center [537, 98] width 35 height 97
click at [398, 117] on div "E E" at bounding box center [395, 99] width 35 height 99
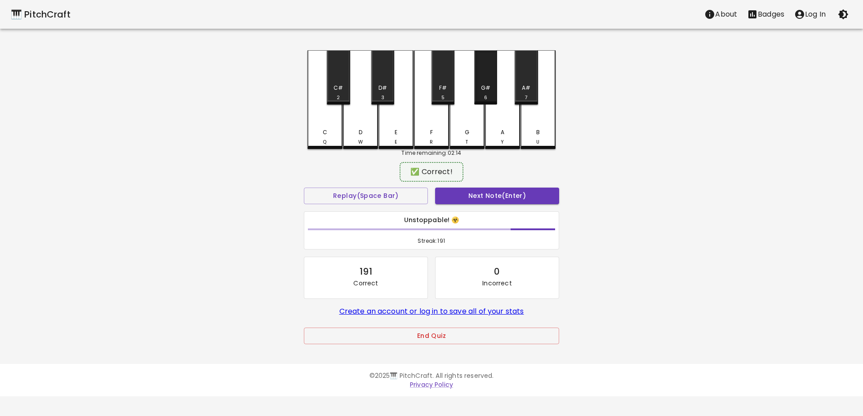
click at [479, 86] on div "G# 6" at bounding box center [485, 93] width 21 height 18
click at [433, 118] on div "F R" at bounding box center [431, 98] width 35 height 97
click at [481, 96] on div "G# 6" at bounding box center [485, 93] width 21 height 18
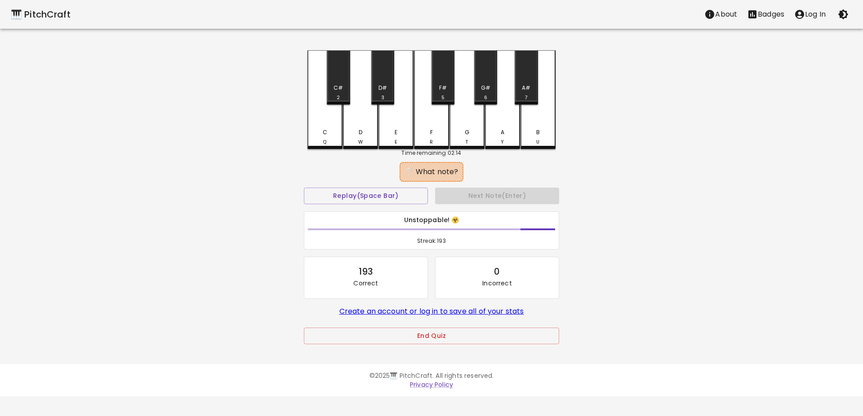
click at [485, 91] on div "G#" at bounding box center [485, 88] width 9 height 8
click at [363, 125] on div "D W" at bounding box center [360, 99] width 35 height 99
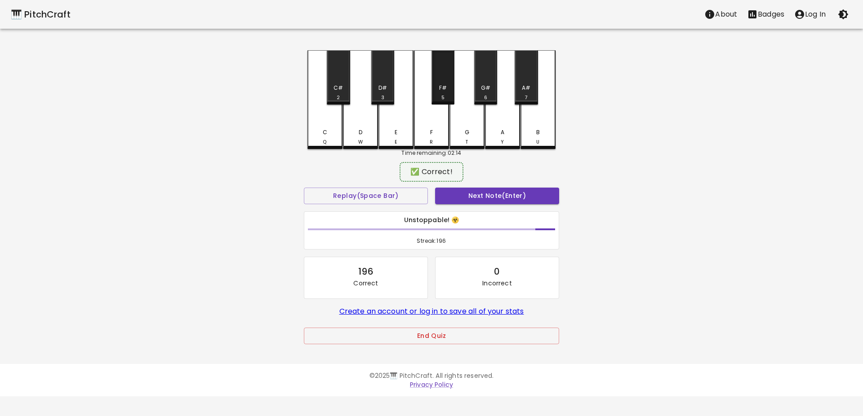
click at [441, 88] on div "F#" at bounding box center [443, 88] width 8 height 8
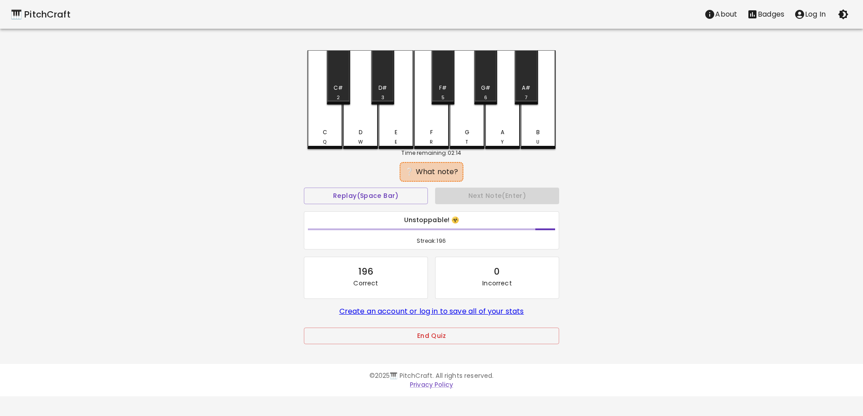
click at [499, 126] on div "A Y" at bounding box center [502, 99] width 35 height 99
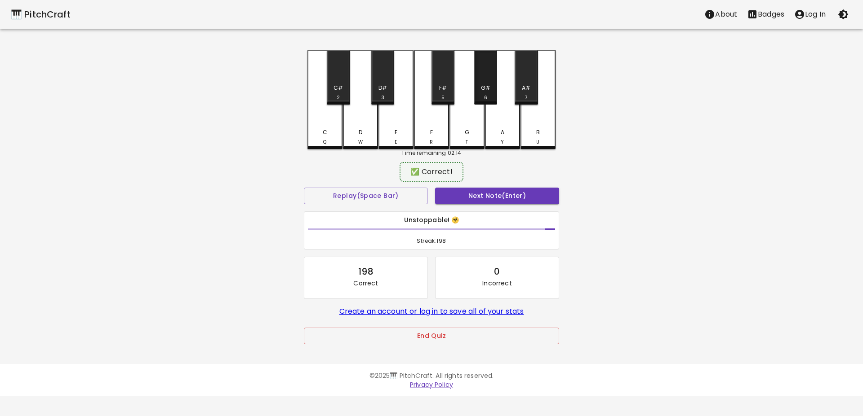
click at [485, 93] on div "G# 6" at bounding box center [485, 93] width 21 height 18
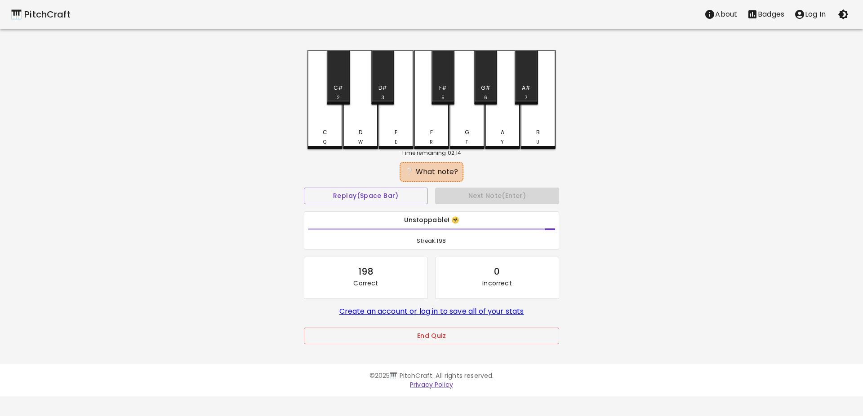
click at [398, 125] on div "E E" at bounding box center [395, 99] width 35 height 99
click at [521, 91] on div "A# 7" at bounding box center [525, 93] width 21 height 18
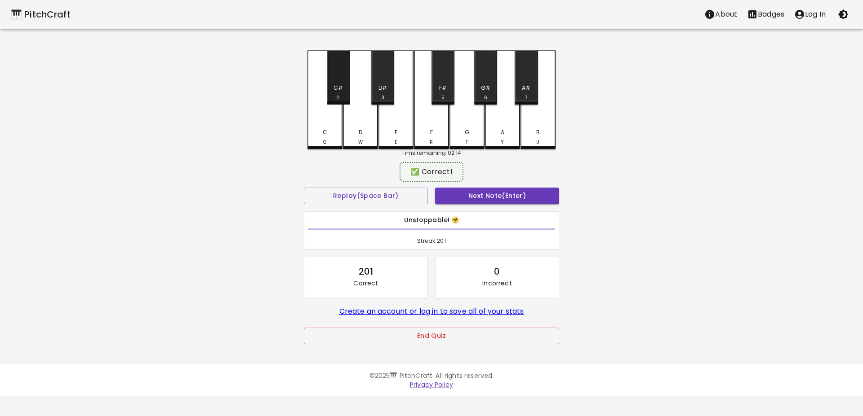
click at [342, 83] on div "C# 2" at bounding box center [338, 77] width 23 height 54
click at [335, 88] on div "C# 2" at bounding box center [337, 93] width 21 height 18
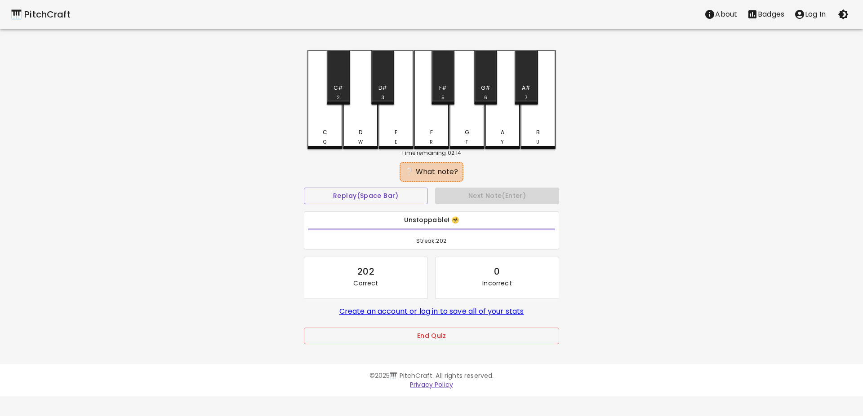
click at [484, 94] on div "G# 6" at bounding box center [485, 93] width 21 height 18
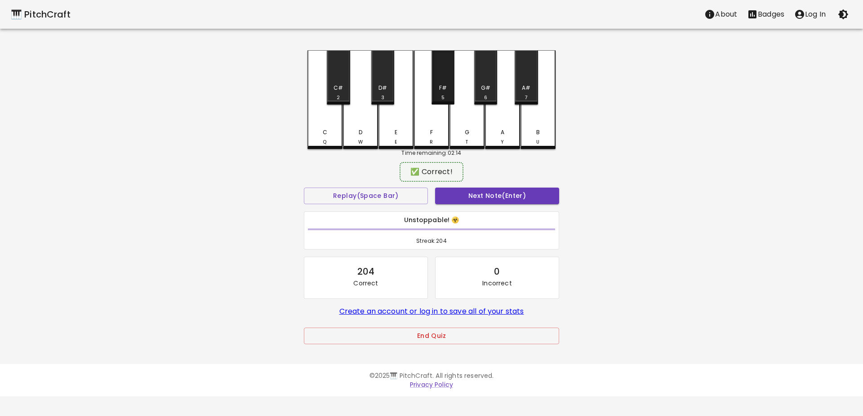
click at [440, 89] on div "F#" at bounding box center [443, 88] width 8 height 8
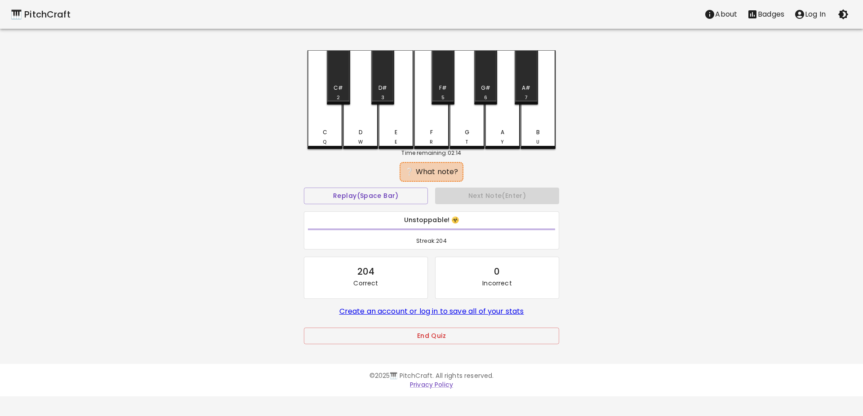
click at [466, 125] on div "G T" at bounding box center [466, 99] width 35 height 99
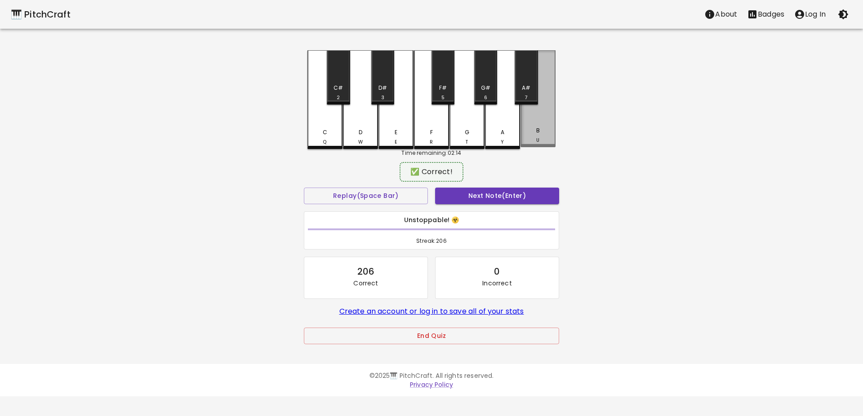
click at [545, 119] on div "B U" at bounding box center [537, 98] width 35 height 97
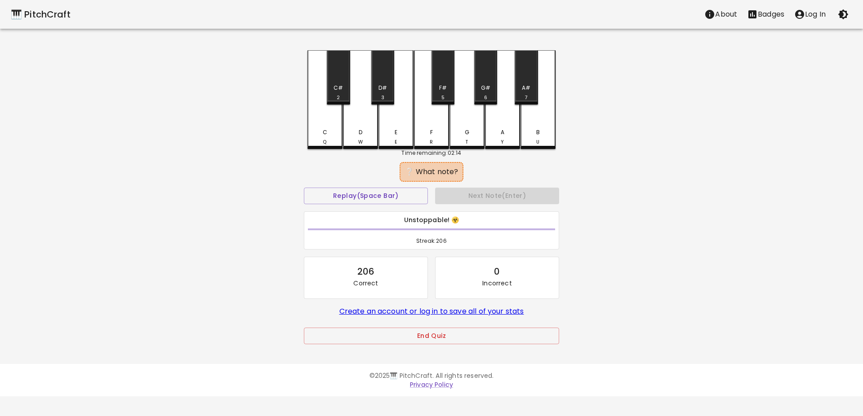
click at [541, 126] on div "B U" at bounding box center [537, 99] width 35 height 99
click at [443, 88] on div "F#" at bounding box center [443, 88] width 8 height 8
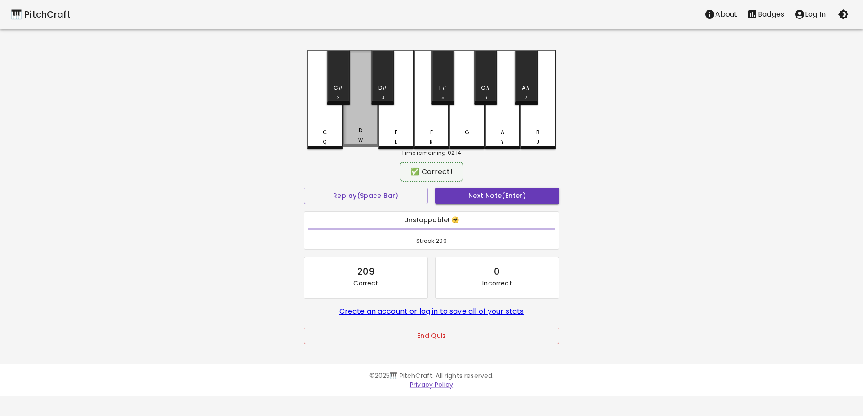
click at [352, 111] on div "D W" at bounding box center [360, 98] width 35 height 97
click at [445, 89] on div "F#" at bounding box center [443, 88] width 8 height 8
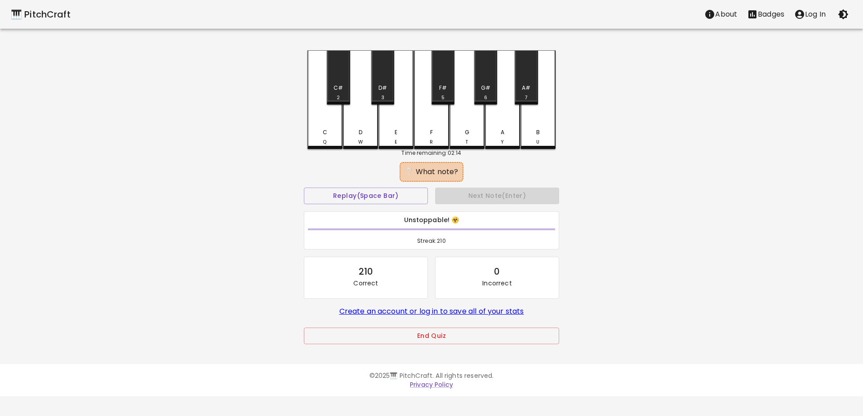
click at [463, 120] on div "G T" at bounding box center [466, 99] width 35 height 99
click at [382, 77] on div "D# 3" at bounding box center [382, 77] width 23 height 54
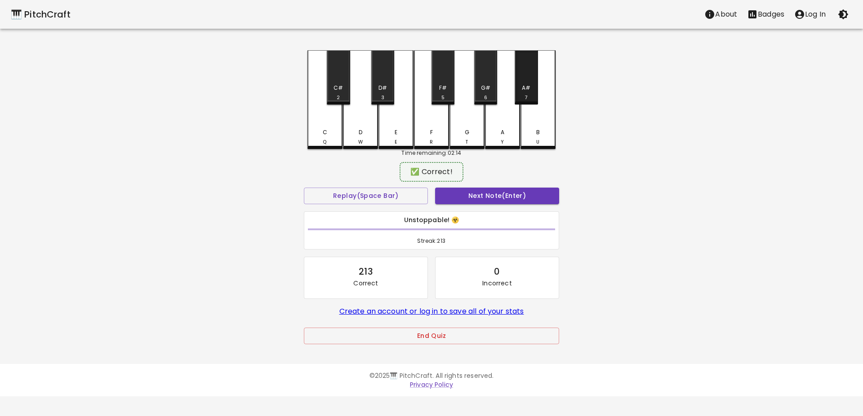
click at [523, 83] on div "A# 7" at bounding box center [525, 77] width 23 height 54
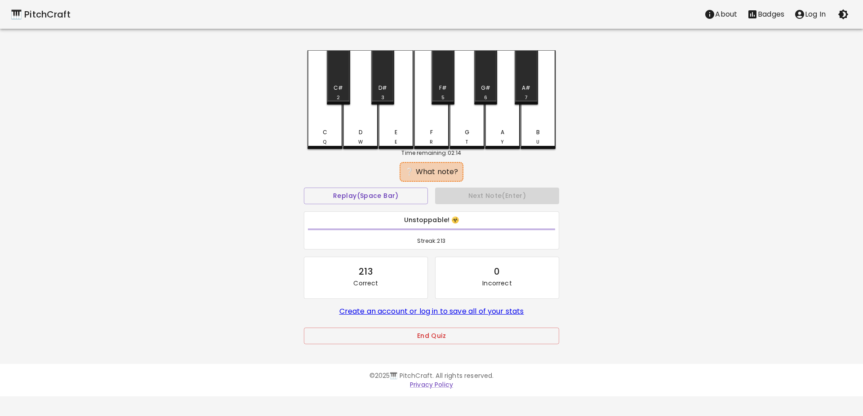
click at [492, 84] on div "G# 6" at bounding box center [485, 77] width 23 height 54
click at [498, 120] on div "A Y" at bounding box center [502, 99] width 35 height 99
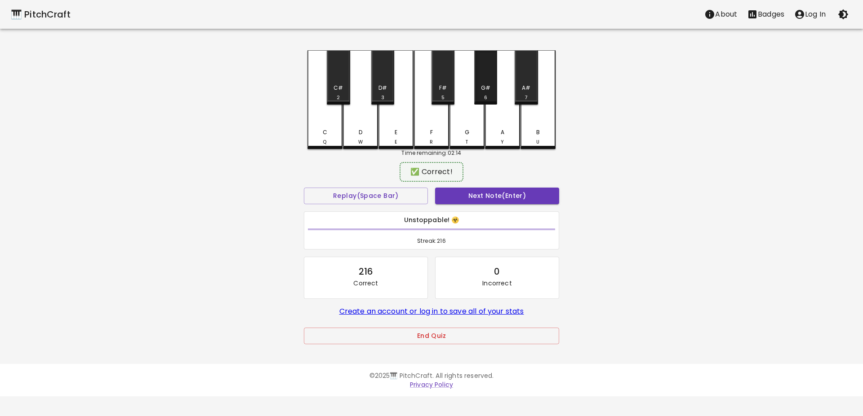
click at [487, 82] on div "G# 6" at bounding box center [485, 77] width 23 height 54
drag, startPoint x: 334, startPoint y: 113, endPoint x: 366, endPoint y: 112, distance: 31.5
click at [334, 114] on div "C Q" at bounding box center [324, 98] width 35 height 97
click at [473, 115] on div "G T" at bounding box center [466, 98] width 35 height 97
click at [531, 82] on div "A# 7" at bounding box center [525, 77] width 23 height 54
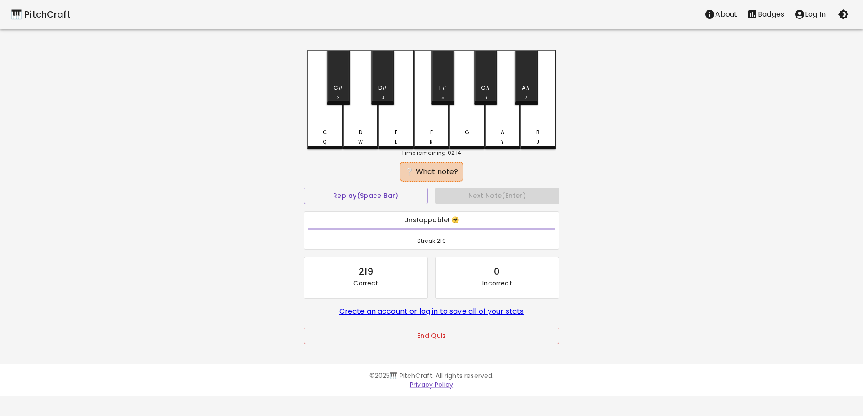
click at [505, 115] on div "A Y" at bounding box center [502, 99] width 35 height 99
click at [513, 120] on div "A Y" at bounding box center [502, 99] width 35 height 99
click at [374, 119] on div "D W" at bounding box center [360, 99] width 35 height 99
click at [398, 124] on div "E E" at bounding box center [395, 99] width 35 height 99
click at [440, 81] on div "F# 5" at bounding box center [442, 77] width 23 height 54
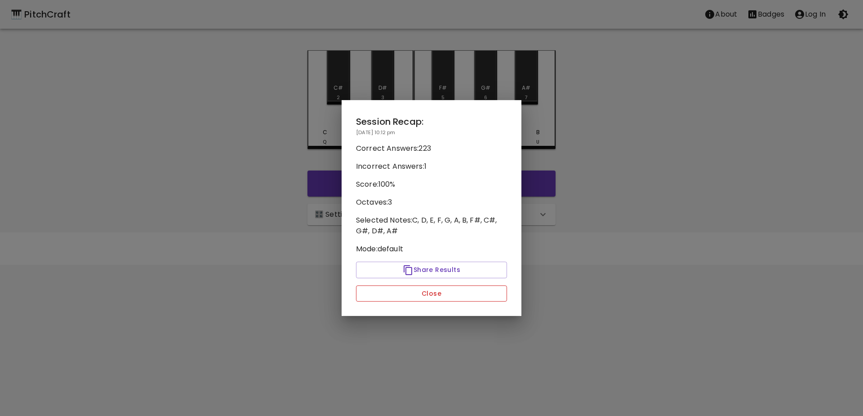
click at [434, 292] on button "Close" at bounding box center [431, 294] width 151 height 17
